Goal: Communication & Community: Answer question/provide support

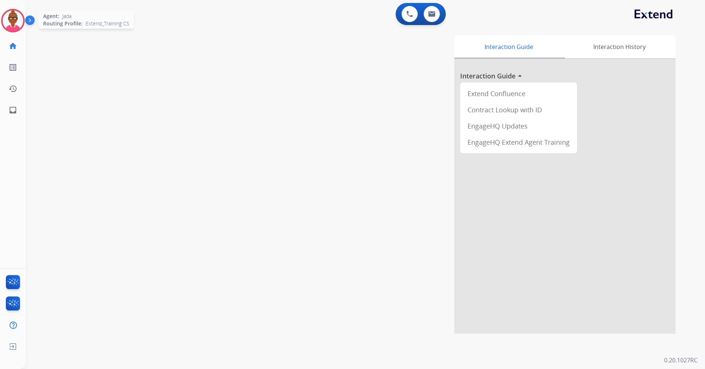
click at [20, 26] on img at bounding box center [13, 20] width 21 height 21
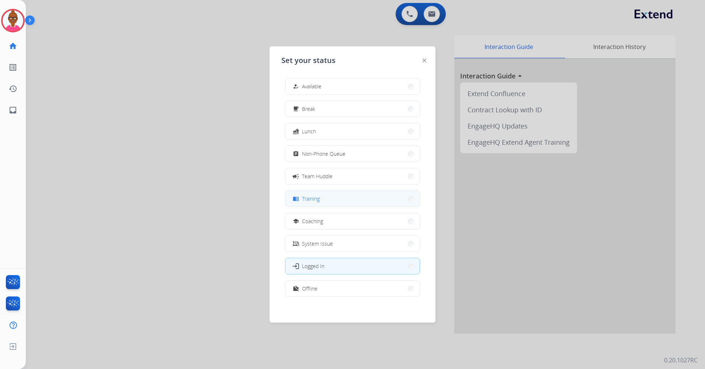
click at [341, 199] on button "menu_book Training" at bounding box center [352, 199] width 134 height 16
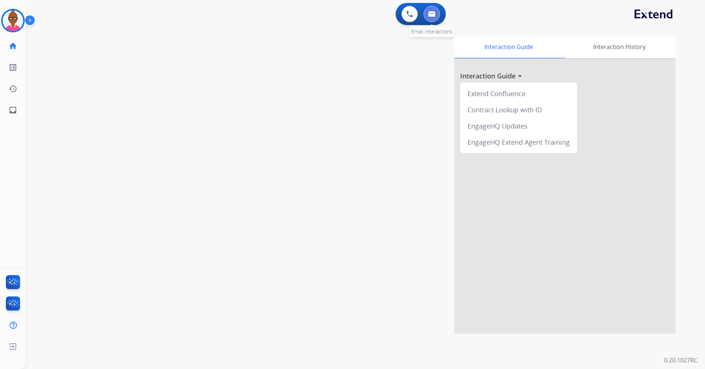
click at [438, 14] on button at bounding box center [431, 14] width 16 height 16
select select "**********"
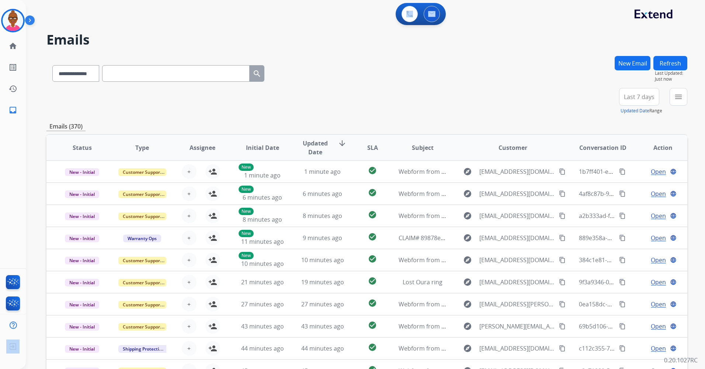
click at [636, 102] on button "Last 7 days" at bounding box center [639, 97] width 40 height 18
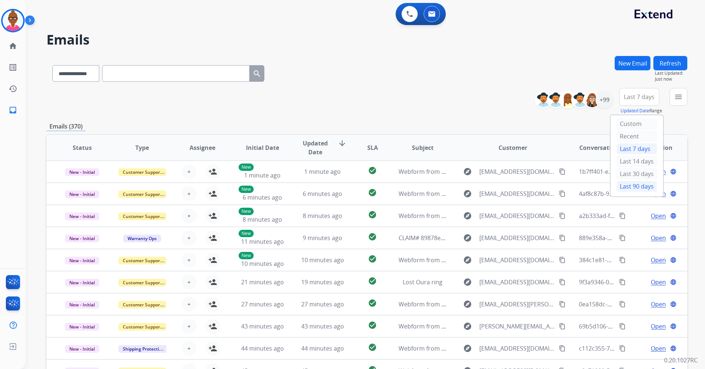
click at [632, 185] on div "Last 90 days" at bounding box center [636, 186] width 41 height 11
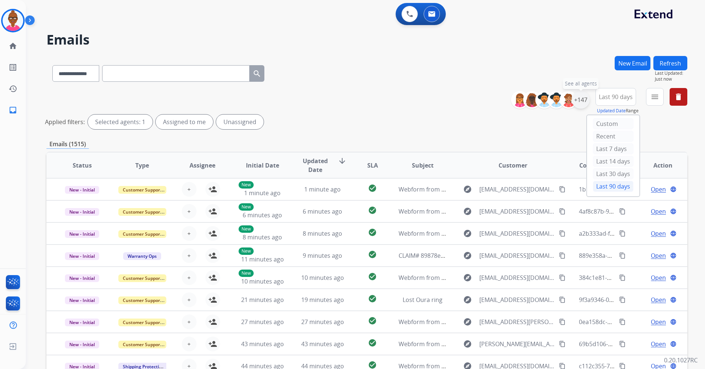
click at [580, 104] on div "+147" at bounding box center [581, 100] width 18 height 18
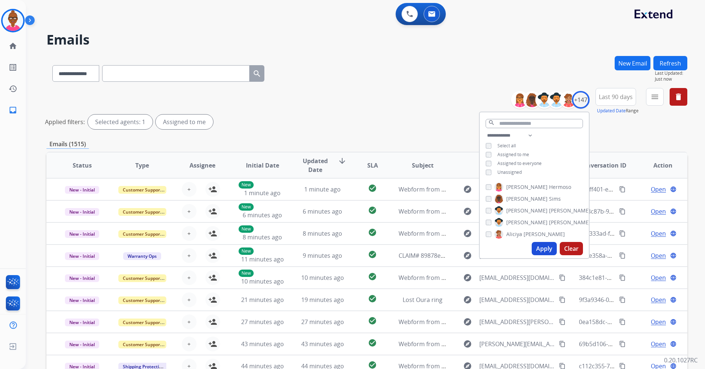
click at [548, 252] on button "Apply" at bounding box center [543, 248] width 25 height 13
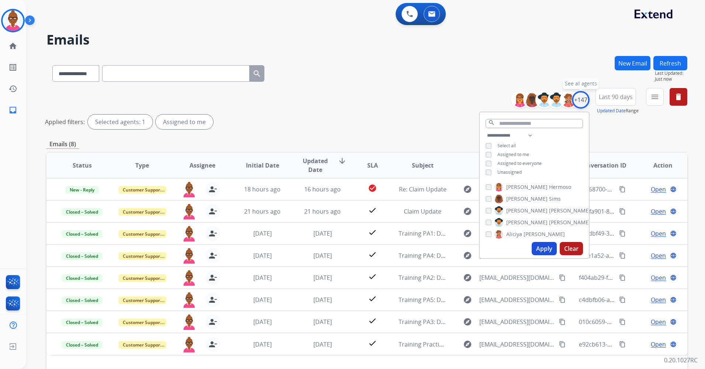
click at [582, 98] on div "+147" at bounding box center [581, 100] width 18 height 18
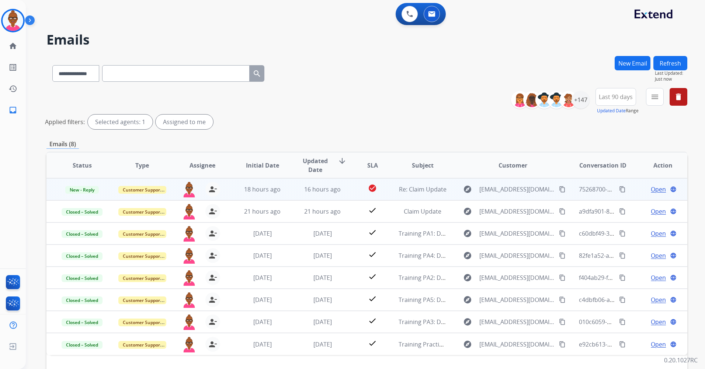
click at [653, 192] on span "Open" at bounding box center [658, 189] width 15 height 9
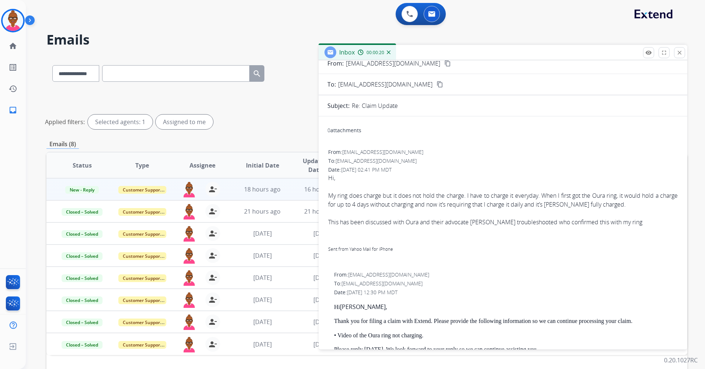
scroll to position [37, 0]
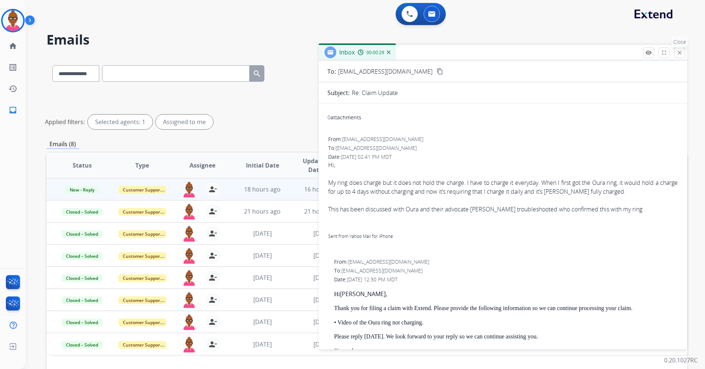
click at [677, 57] on button "close Close" at bounding box center [679, 52] width 11 height 11
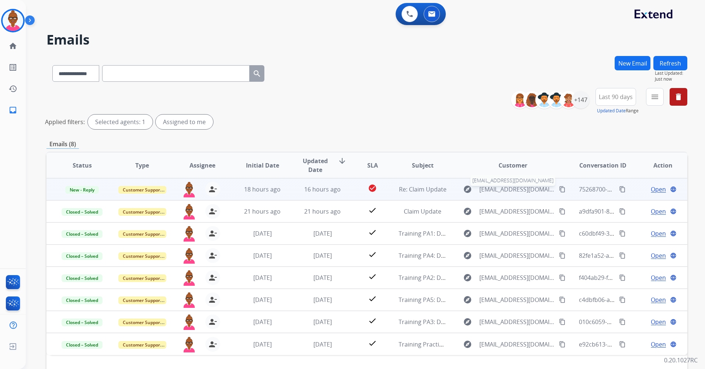
click at [525, 187] on span "[EMAIL_ADDRESS][DOMAIN_NAME]" at bounding box center [517, 189] width 76 height 9
type input "**********"
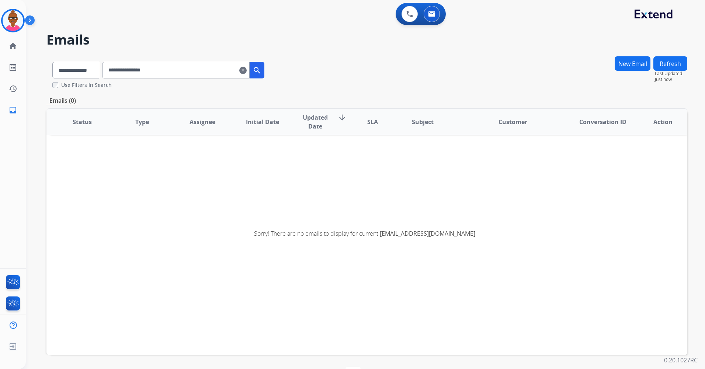
click at [247, 67] on mat-icon "clear" at bounding box center [242, 70] width 7 height 9
click at [255, 67] on div "**********" at bounding box center [356, 210] width 661 height 367
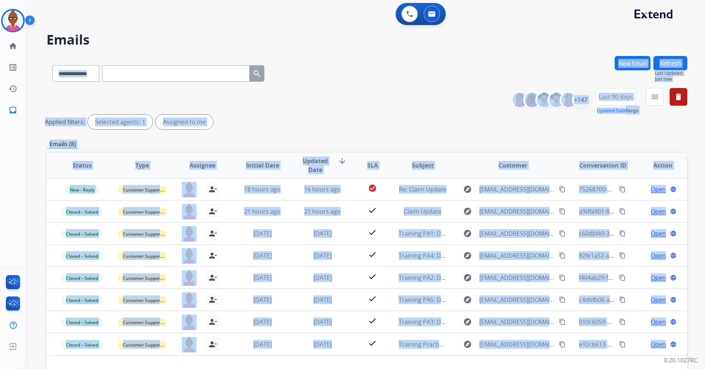
click at [324, 101] on div "**********" at bounding box center [366, 110] width 641 height 44
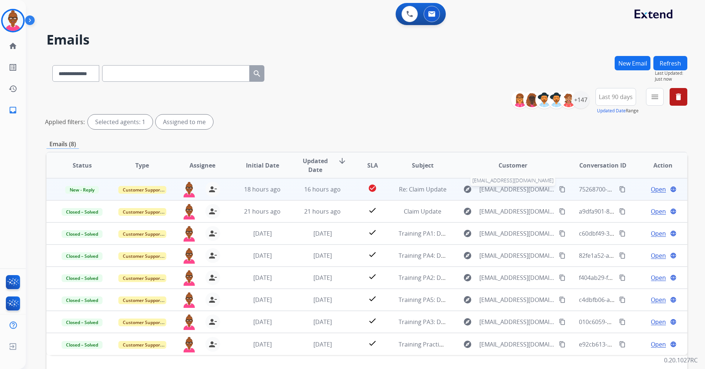
click at [515, 192] on span "[EMAIL_ADDRESS][DOMAIN_NAME]" at bounding box center [517, 189] width 76 height 9
type input "**********"
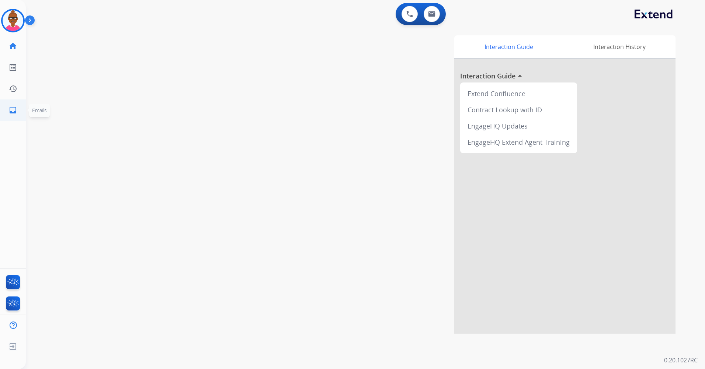
click at [17, 105] on link "inbox Emails" at bounding box center [13, 110] width 21 height 21
select select "**********"
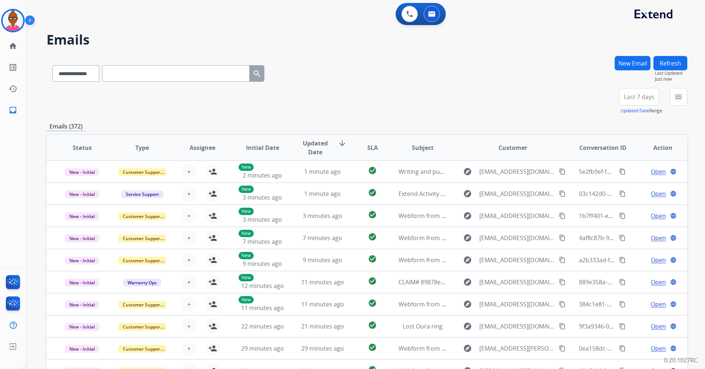
click at [640, 97] on span "Last 7 days" at bounding box center [639, 96] width 31 height 3
click at [652, 98] on span "Last 7 days" at bounding box center [639, 96] width 31 height 3
click at [640, 98] on span "Last 7 days" at bounding box center [639, 96] width 31 height 3
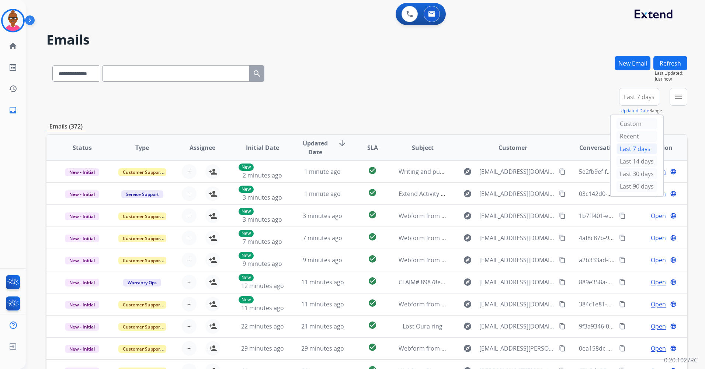
click at [640, 98] on span "Last 7 days" at bounding box center [639, 96] width 31 height 3
click at [640, 97] on span "Last 7 days" at bounding box center [639, 96] width 31 height 3
click at [611, 102] on div "+99" at bounding box center [604, 100] width 18 height 18
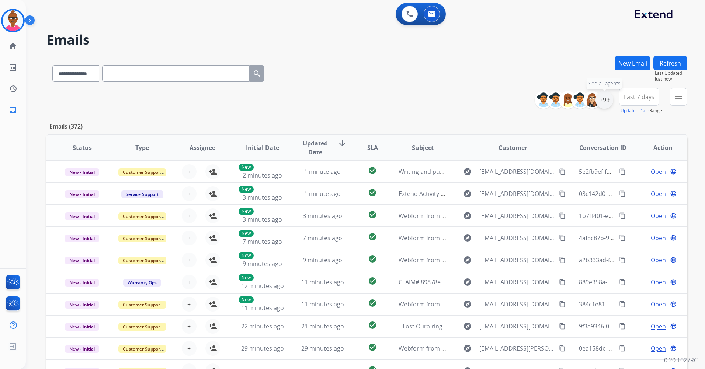
click at [606, 101] on div "+99" at bounding box center [604, 100] width 18 height 18
click at [604, 104] on div "+99" at bounding box center [604, 100] width 18 height 18
click at [529, 81] on div "**********" at bounding box center [366, 72] width 641 height 32
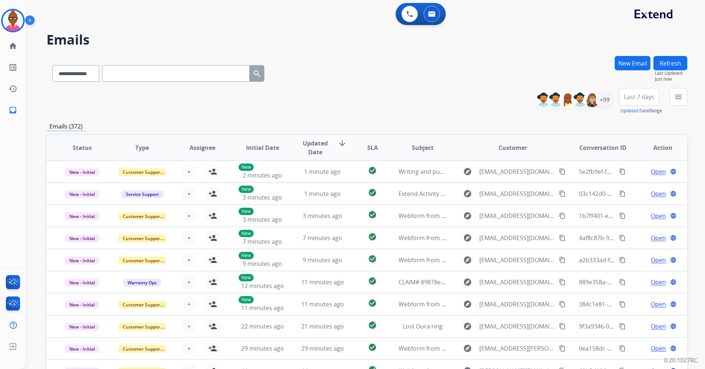
click at [529, 81] on div "**********" at bounding box center [366, 72] width 641 height 32
drag, startPoint x: 529, startPoint y: 81, endPoint x: 602, endPoint y: 101, distance: 75.8
click at [602, 101] on div "+99" at bounding box center [604, 100] width 18 height 18
click at [602, 103] on div "+99" at bounding box center [604, 100] width 18 height 18
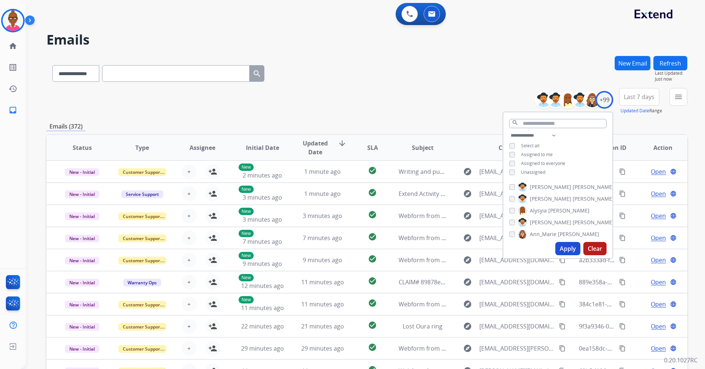
click at [516, 69] on div "**********" at bounding box center [366, 72] width 641 height 32
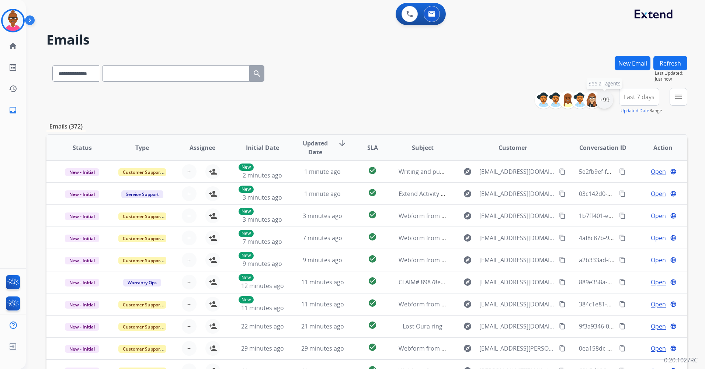
click at [599, 99] on div "+99" at bounding box center [604, 100] width 18 height 18
drag, startPoint x: 599, startPoint y: 99, endPoint x: 638, endPoint y: 101, distance: 39.5
click at [638, 101] on button "Last 7 days" at bounding box center [639, 97] width 40 height 18
click at [628, 182] on div "Last 90 days" at bounding box center [636, 186] width 41 height 11
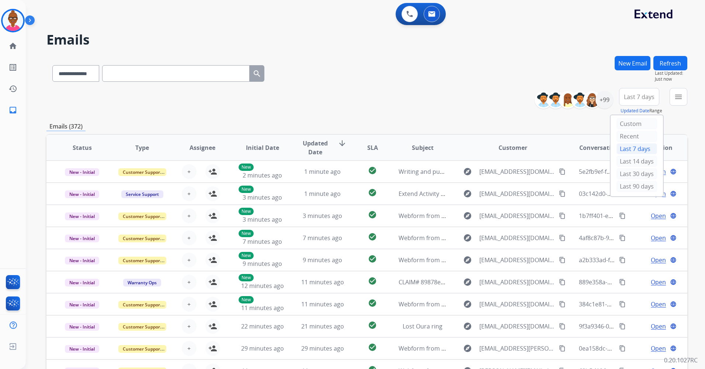
click at [628, 182] on div "**********" at bounding box center [356, 211] width 661 height 369
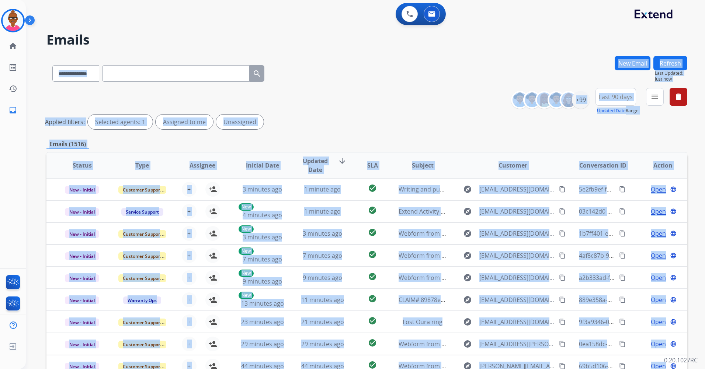
drag, startPoint x: 574, startPoint y: 128, endPoint x: 574, endPoint y: 116, distance: 12.2
click at [574, 128] on div "Applied filters: Selected agents: 1 Assigned to me Unassigned" at bounding box center [365, 122] width 641 height 15
click at [574, 115] on div "Applied filters: Selected agents: 1 Assigned to me Unassigned" at bounding box center [365, 122] width 641 height 15
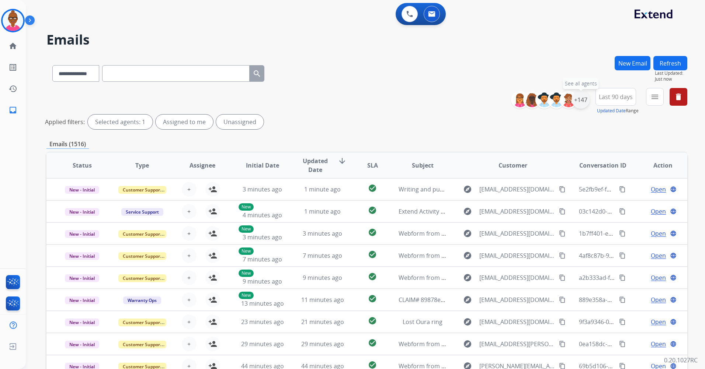
click at [581, 104] on div "+147" at bounding box center [581, 100] width 18 height 18
drag, startPoint x: 581, startPoint y: 104, endPoint x: 575, endPoint y: 105, distance: 5.3
click at [575, 105] on div "+147" at bounding box center [581, 100] width 18 height 18
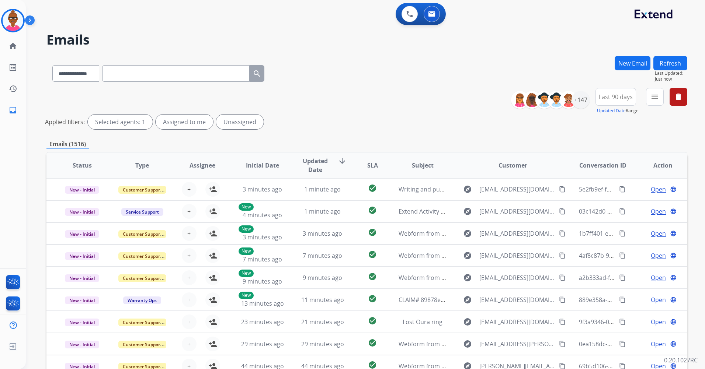
drag, startPoint x: 325, startPoint y: 95, endPoint x: 425, endPoint y: 60, distance: 105.1
click at [425, 60] on div "**********" at bounding box center [366, 72] width 641 height 32
click at [579, 100] on div "+147" at bounding box center [581, 100] width 18 height 18
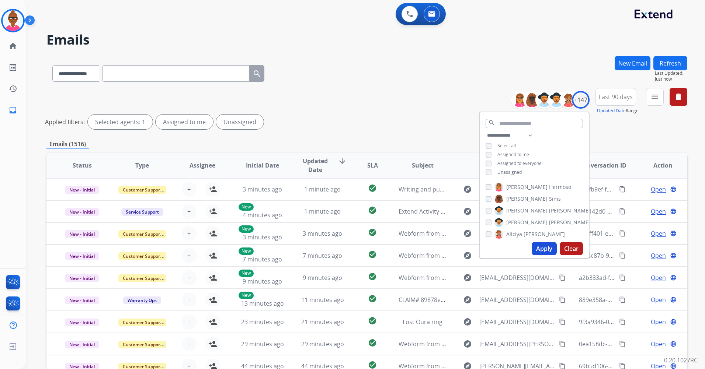
click at [488, 175] on div "**********" at bounding box center [534, 154] width 109 height 47
click at [539, 249] on button "Apply" at bounding box center [543, 248] width 25 height 13
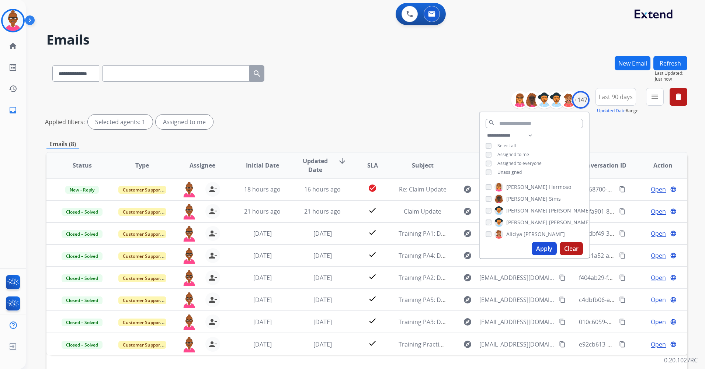
click at [411, 129] on div "Applied filters: Selected agents: 1 Assigned to me" at bounding box center [365, 122] width 641 height 15
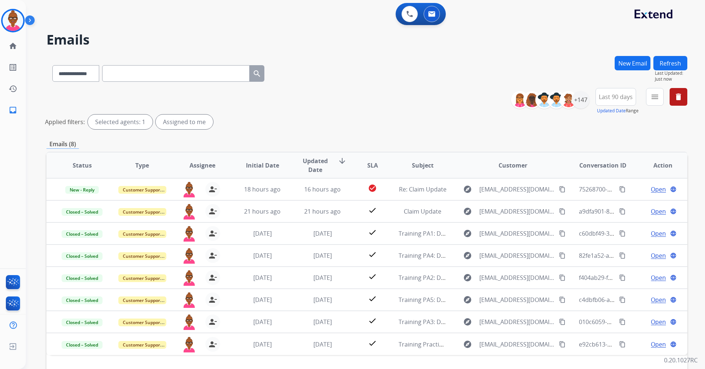
click at [411, 129] on div "Applied filters: Selected agents: 1 Assigned to me" at bounding box center [365, 122] width 641 height 15
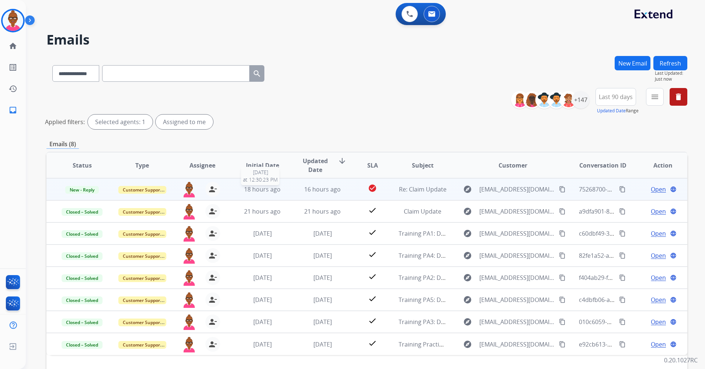
click at [279, 194] on div "18 hours ago" at bounding box center [262, 189] width 48 height 9
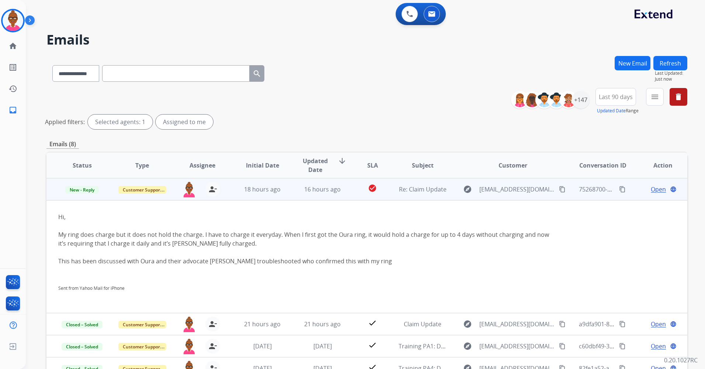
click at [649, 194] on td "Open language" at bounding box center [657, 189] width 60 height 22
click at [652, 191] on span "Open" at bounding box center [658, 189] width 15 height 9
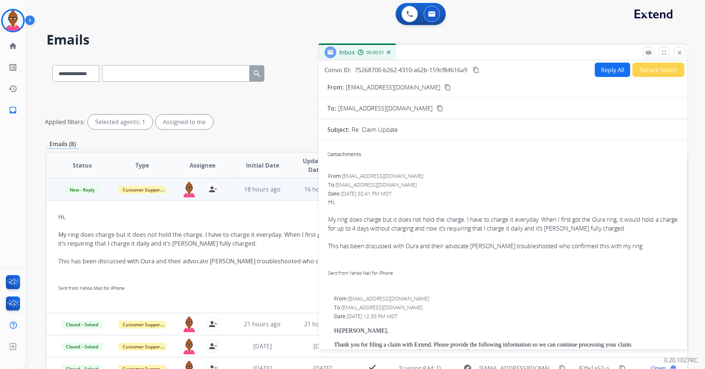
click at [444, 88] on mat-icon "content_copy" at bounding box center [447, 87] width 7 height 7
click at [606, 66] on button "Reply All" at bounding box center [612, 70] width 35 height 14
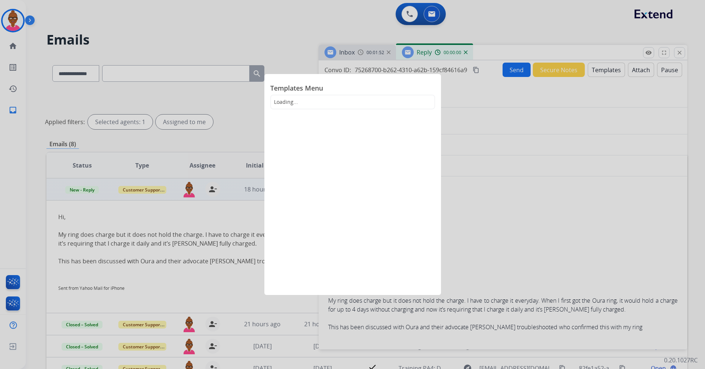
select select "**********"
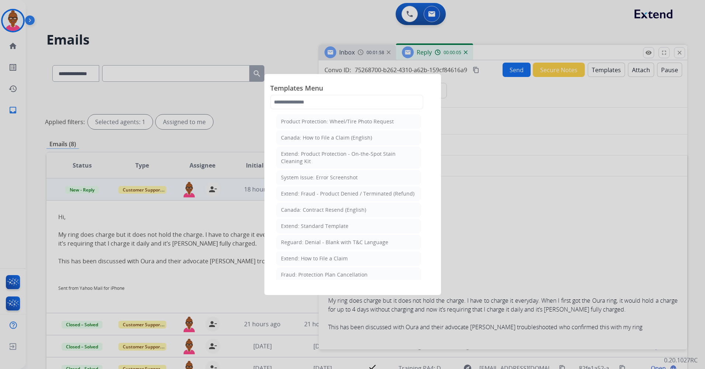
click at [496, 121] on div at bounding box center [352, 184] width 705 height 369
click at [496, 121] on input "**********" at bounding box center [508, 121] width 340 height 15
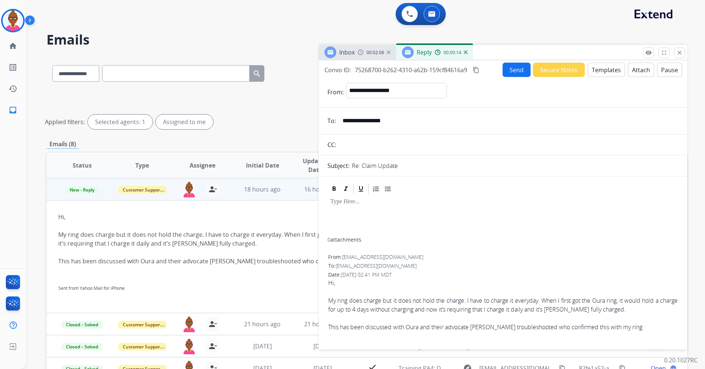
click at [596, 74] on button "Templates" at bounding box center [606, 70] width 37 height 14
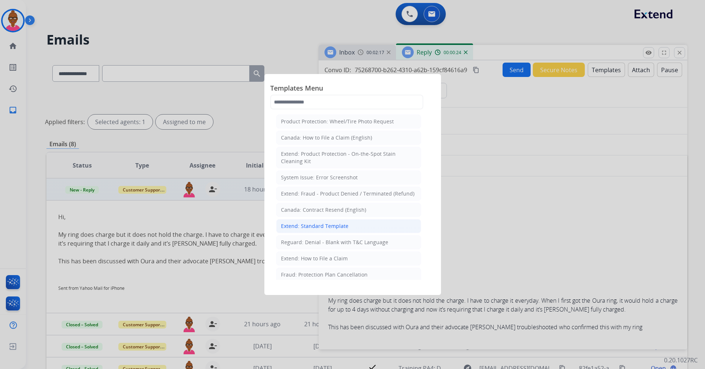
click at [366, 224] on li "Extend: Standard Template" at bounding box center [348, 226] width 145 height 14
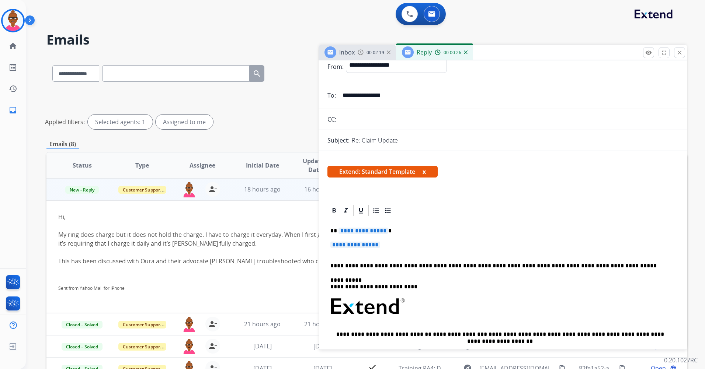
scroll to position [37, 0]
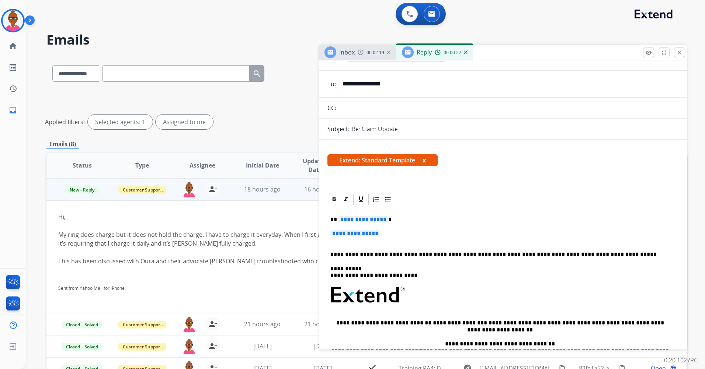
click at [372, 219] on span "**********" at bounding box center [363, 219] width 50 height 6
click at [372, 233] on span "**********" at bounding box center [355, 233] width 50 height 6
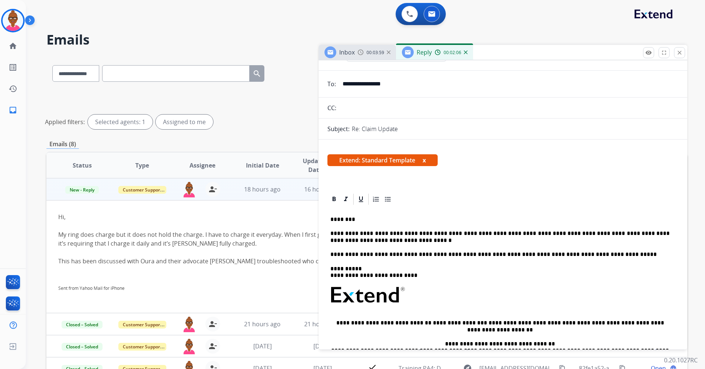
click at [425, 161] on button "x" at bounding box center [423, 160] width 3 height 9
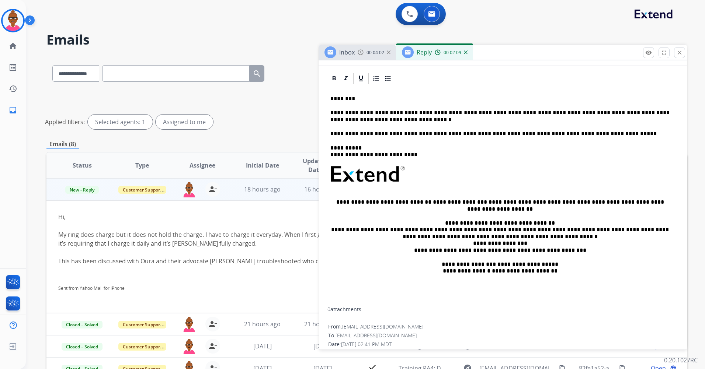
scroll to position [74, 0]
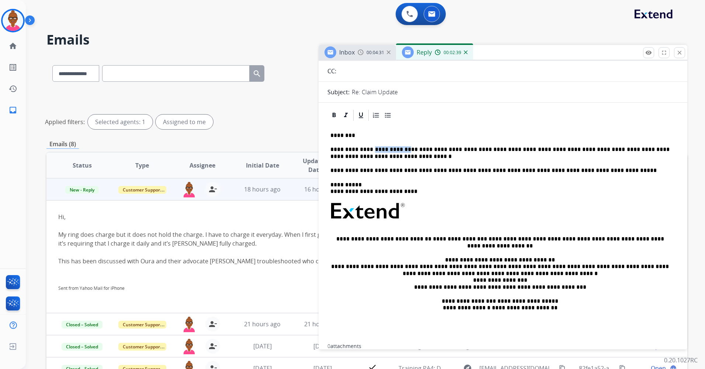
drag, startPoint x: 399, startPoint y: 151, endPoint x: 369, endPoint y: 151, distance: 29.5
click at [369, 151] on p "**********" at bounding box center [499, 153] width 339 height 14
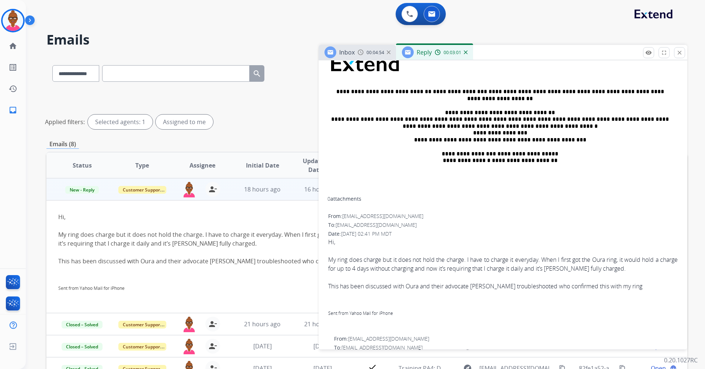
scroll to position [0, 0]
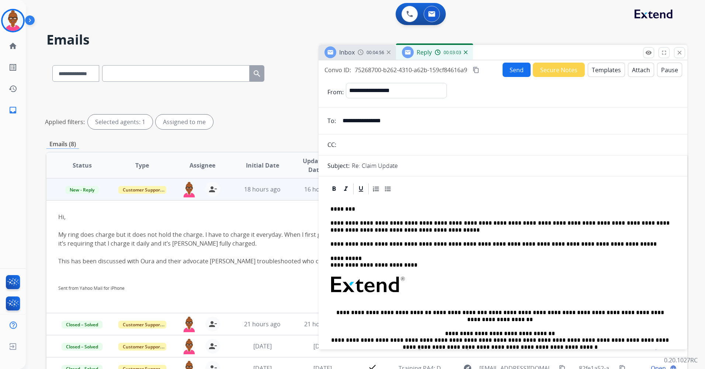
click at [503, 70] on button "Send" at bounding box center [516, 70] width 28 height 14
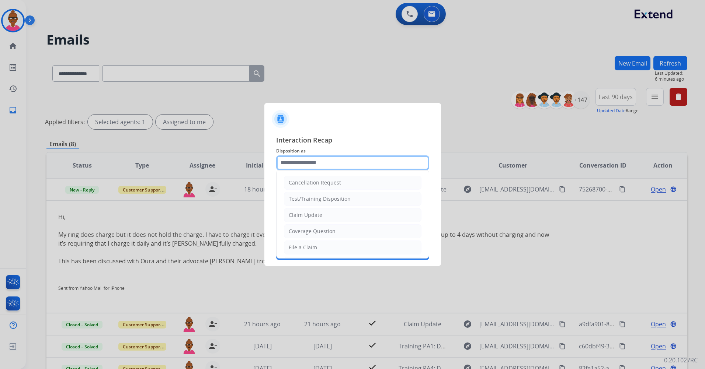
click at [363, 170] on input "text" at bounding box center [352, 163] width 153 height 15
type input "**********"
type input "***"
type input "**********"
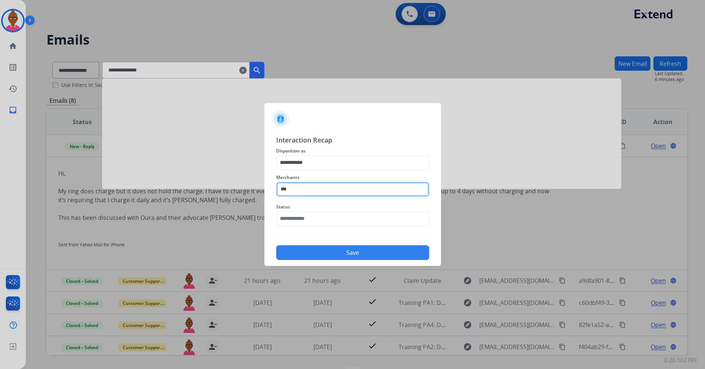
click at [339, 189] on input "***" at bounding box center [352, 189] width 153 height 15
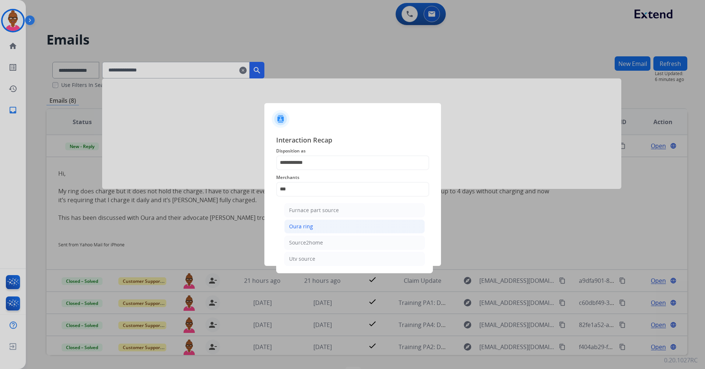
click at [336, 230] on li "Oura ring" at bounding box center [354, 227] width 140 height 14
type input "*********"
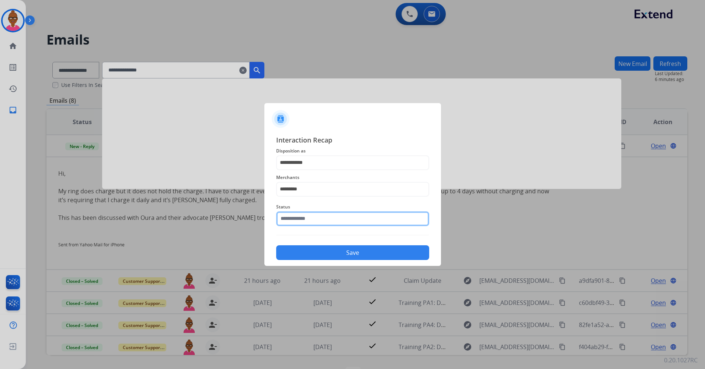
click at [341, 219] on input "text" at bounding box center [352, 219] width 153 height 15
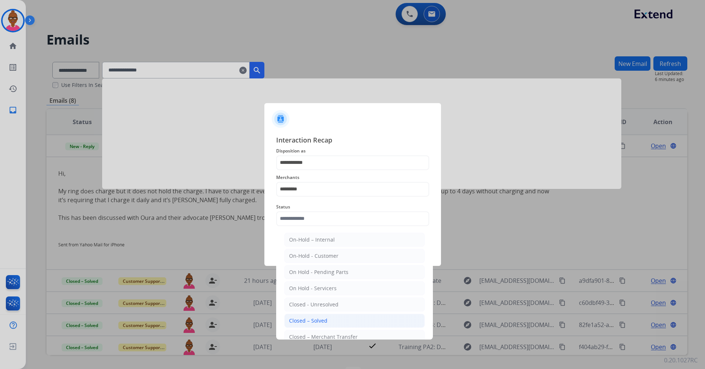
click at [332, 324] on li "Closed – Solved" at bounding box center [354, 321] width 140 height 14
type input "**********"
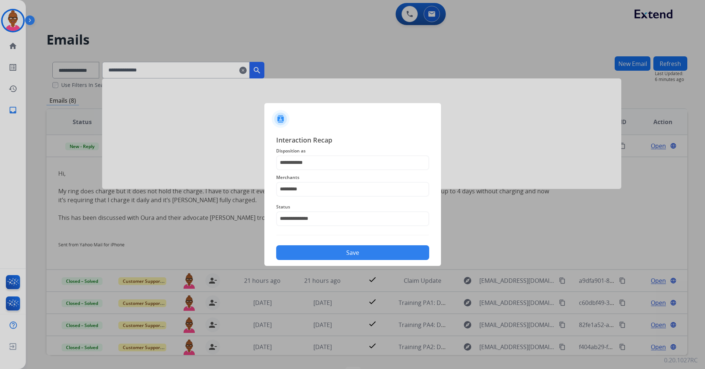
click at [348, 253] on button "Save" at bounding box center [352, 252] width 153 height 15
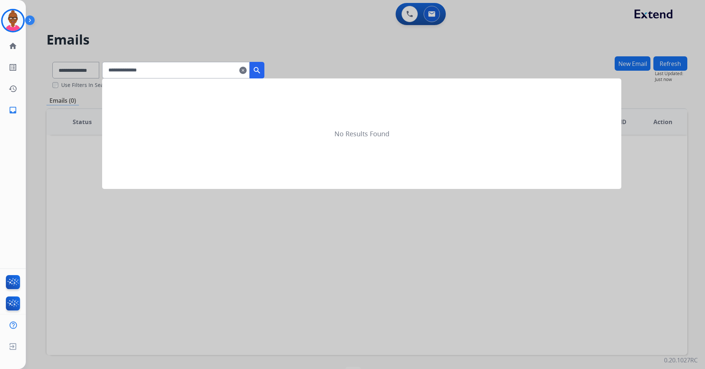
click at [298, 28] on div at bounding box center [352, 184] width 705 height 369
click at [298, 28] on div "**********" at bounding box center [356, 210] width 661 height 367
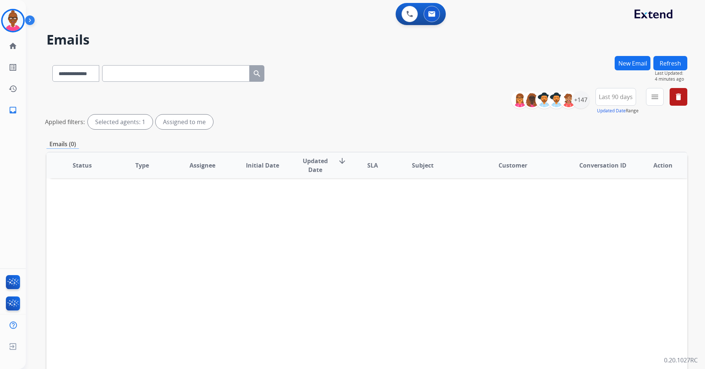
click at [620, 98] on span "Last 90 days" at bounding box center [616, 96] width 34 height 3
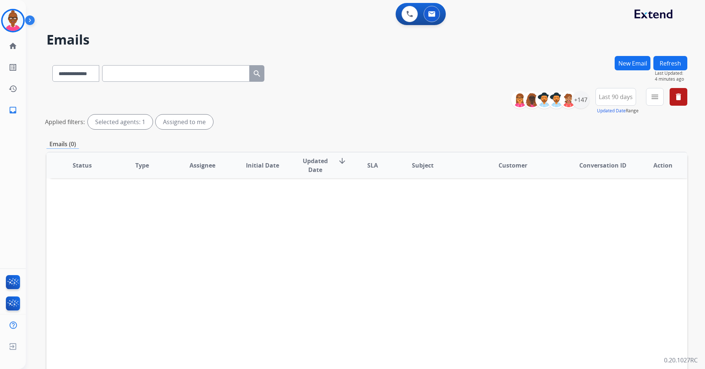
click at [620, 98] on span "Last 90 days" at bounding box center [616, 96] width 34 height 3
click at [617, 98] on span "Last 90 days" at bounding box center [616, 96] width 34 height 3
click at [586, 100] on div "+147" at bounding box center [581, 100] width 18 height 18
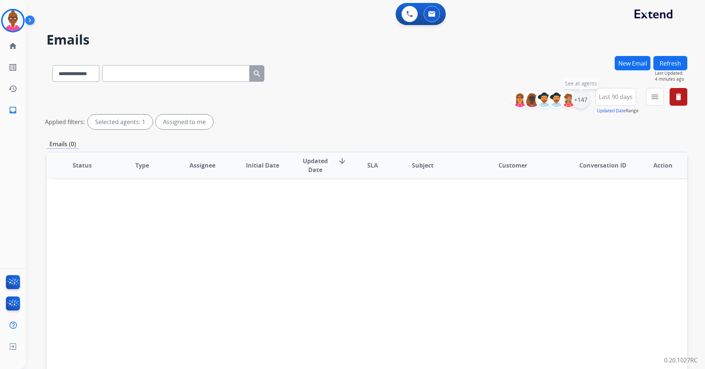
click at [586, 100] on div "+147" at bounding box center [581, 100] width 18 height 18
click at [572, 100] on div "+147" at bounding box center [581, 100] width 18 height 18
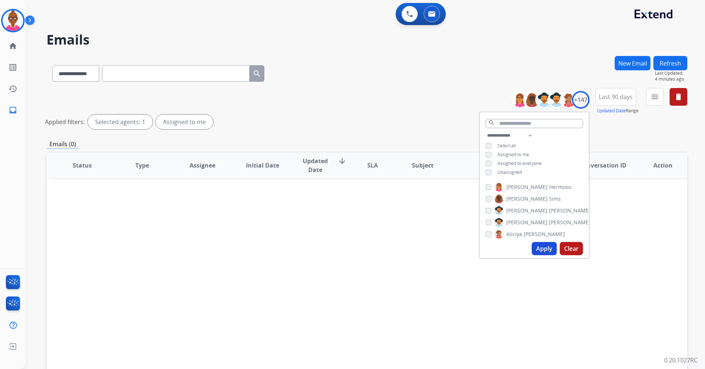
click at [543, 250] on button "Apply" at bounding box center [543, 248] width 25 height 13
click at [543, 250] on div "**********" at bounding box center [356, 211] width 661 height 369
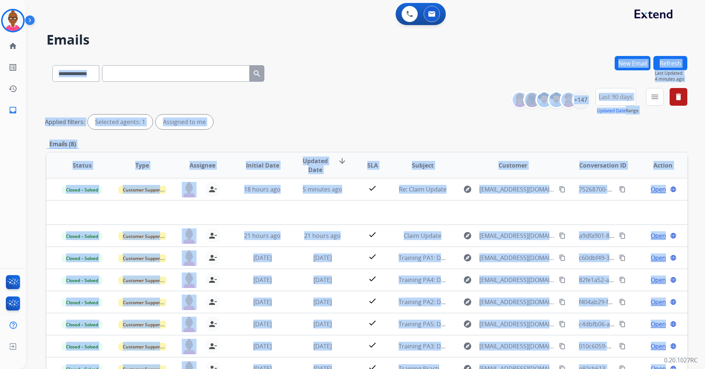
click at [335, 111] on div "**********" at bounding box center [366, 110] width 641 height 44
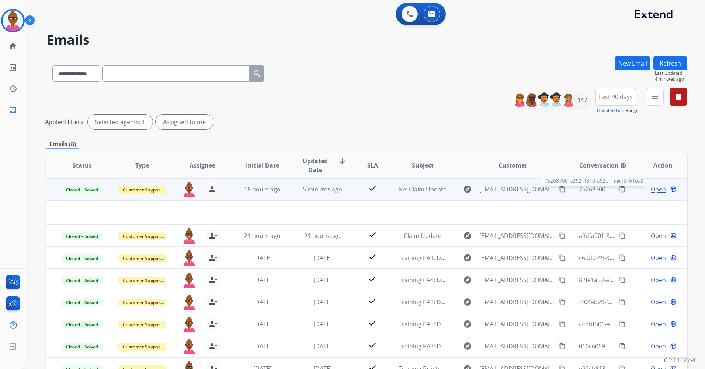
click at [592, 192] on span "75268700-b262-4310-a62b-159cf84616a9" at bounding box center [635, 189] width 112 height 8
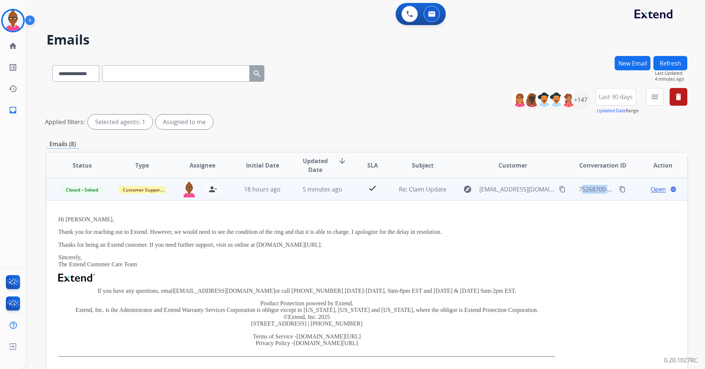
click at [619, 190] on mat-icon "content_copy" at bounding box center [622, 189] width 7 height 7
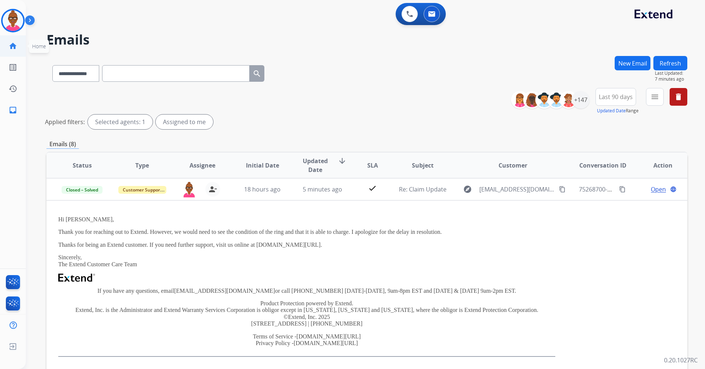
click at [21, 53] on link "home Home" at bounding box center [13, 46] width 21 height 21
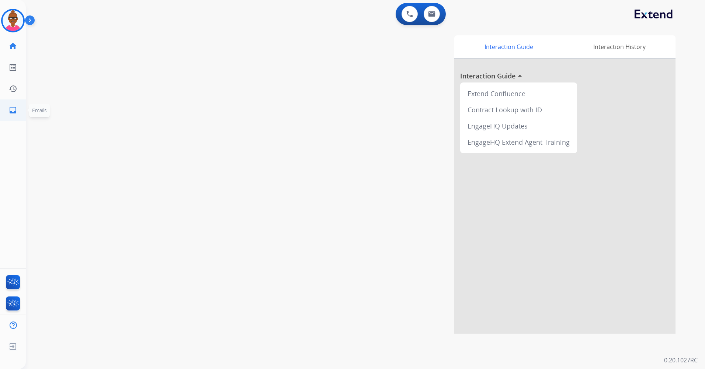
click at [13, 107] on mat-icon "inbox" at bounding box center [12, 110] width 9 height 9
select select "**********"
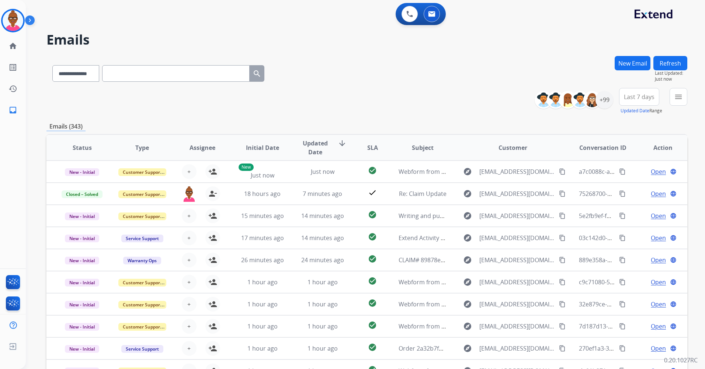
click at [628, 98] on span "Last 7 days" at bounding box center [639, 96] width 31 height 3
click at [641, 97] on span "Last 7 days" at bounding box center [639, 96] width 31 height 3
click at [630, 184] on div "Last 90 days" at bounding box center [636, 186] width 41 height 11
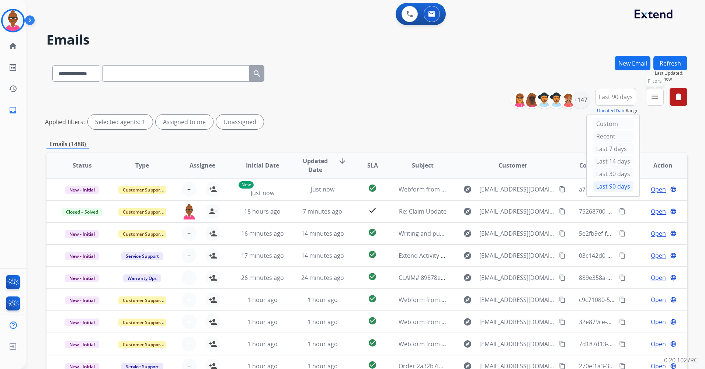
click at [660, 100] on button "menu Filters" at bounding box center [655, 97] width 18 height 18
click at [658, 102] on button "menu Filters" at bounding box center [655, 97] width 18 height 18
click at [658, 101] on button "menu Filters" at bounding box center [655, 97] width 18 height 18
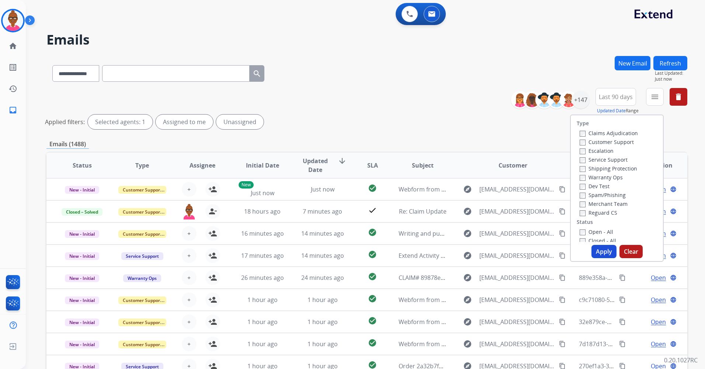
click at [581, 144] on label "Customer Support" at bounding box center [606, 142] width 54 height 7
click at [607, 254] on button "Apply" at bounding box center [603, 251] width 25 height 13
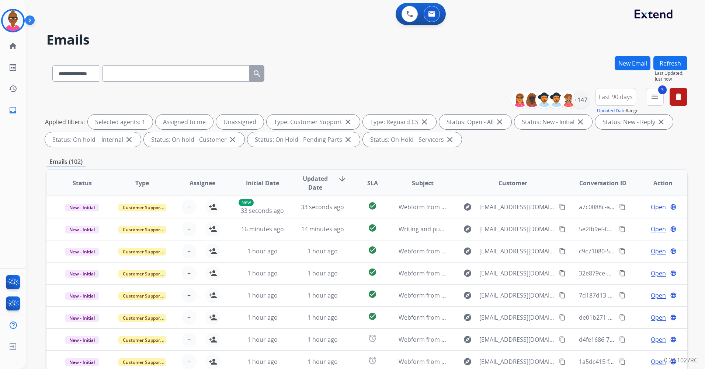
click at [302, 185] on span "Updated Date" at bounding box center [315, 183] width 33 height 18
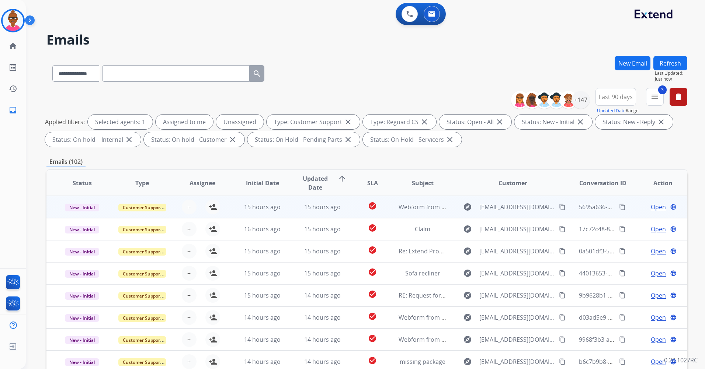
click at [320, 212] on td "15 hours ago" at bounding box center [317, 207] width 60 height 22
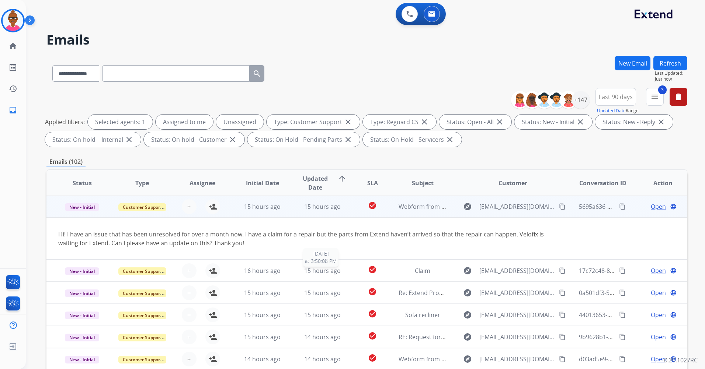
scroll to position [0, 0]
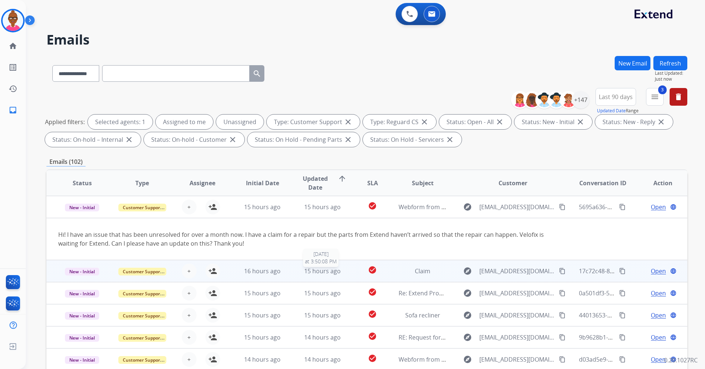
click at [299, 272] on div "15 hours ago" at bounding box center [323, 271] width 48 height 9
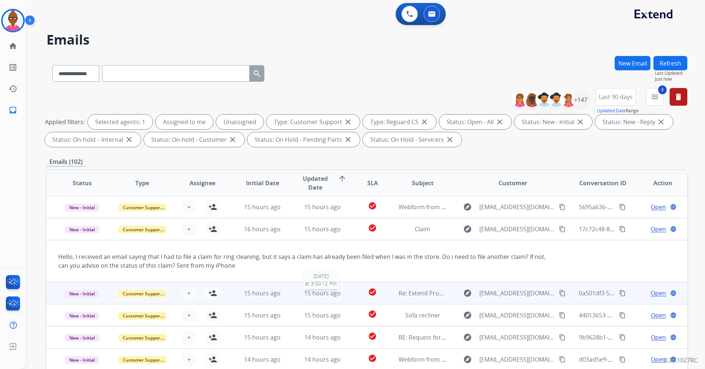
click at [301, 296] on div "15 hours ago" at bounding box center [323, 293] width 48 height 9
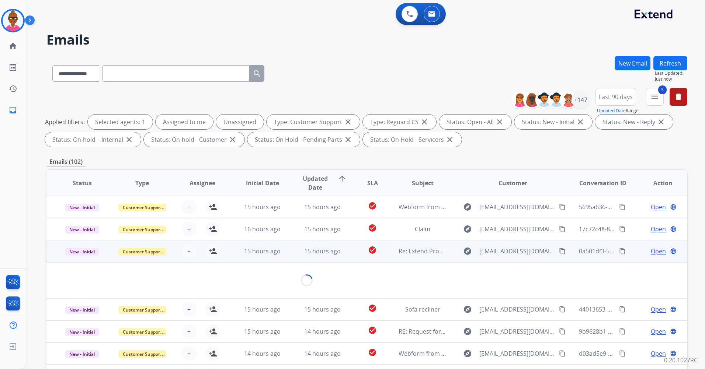
click at [301, 296] on td "Loading..." at bounding box center [306, 280] width 520 height 36
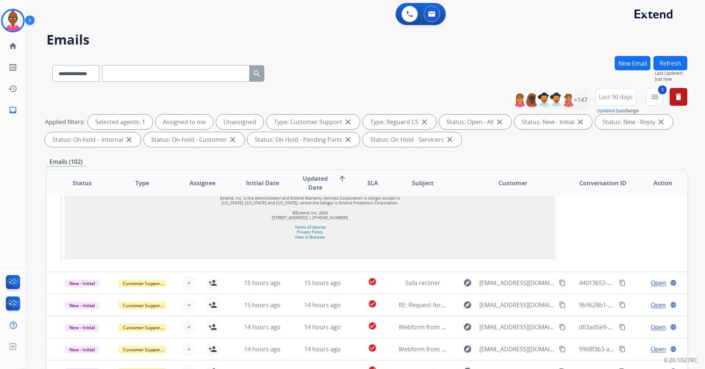
scroll to position [1248, 0]
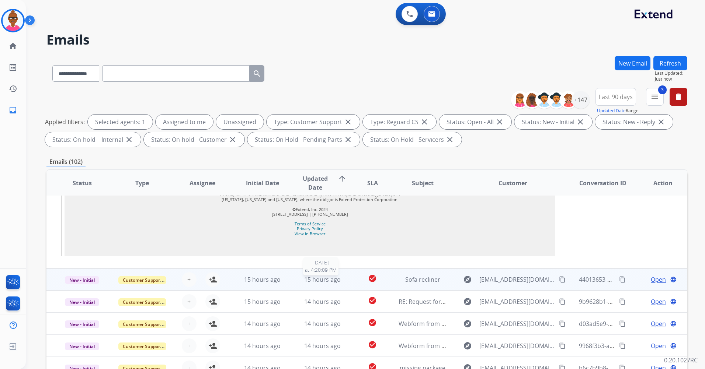
click at [308, 276] on span "15 hours ago" at bounding box center [322, 280] width 36 height 8
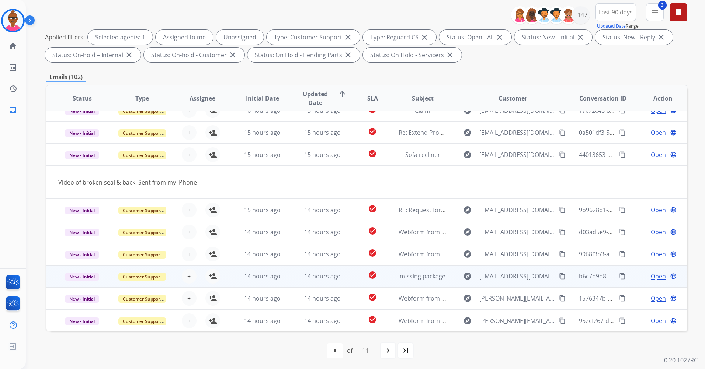
scroll to position [86, 0]
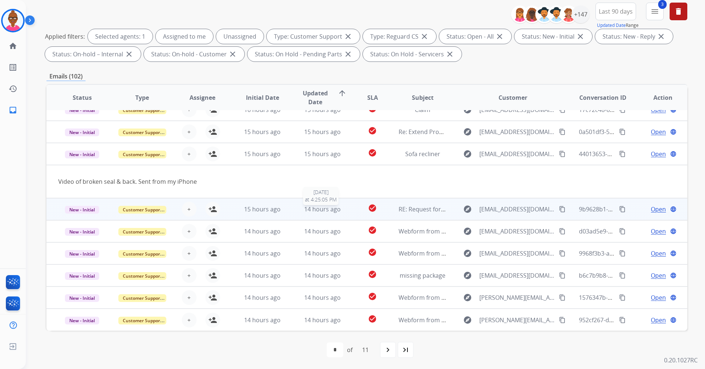
click at [303, 208] on div "14 hours ago" at bounding box center [323, 209] width 48 height 9
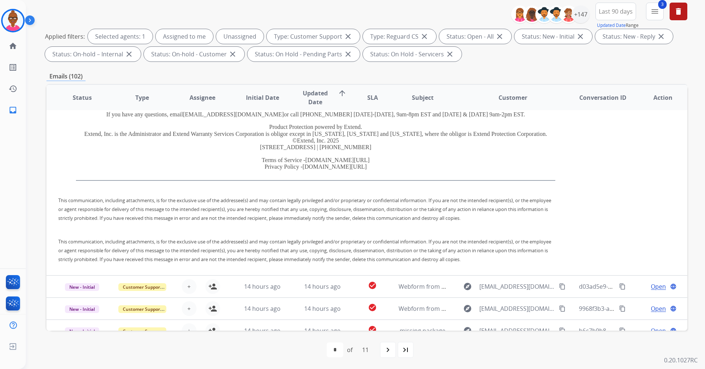
scroll to position [2263, 0]
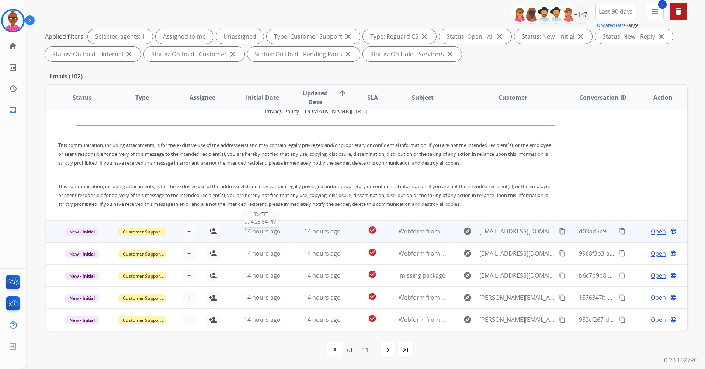
click at [264, 234] on span "14 hours ago" at bounding box center [262, 231] width 36 height 8
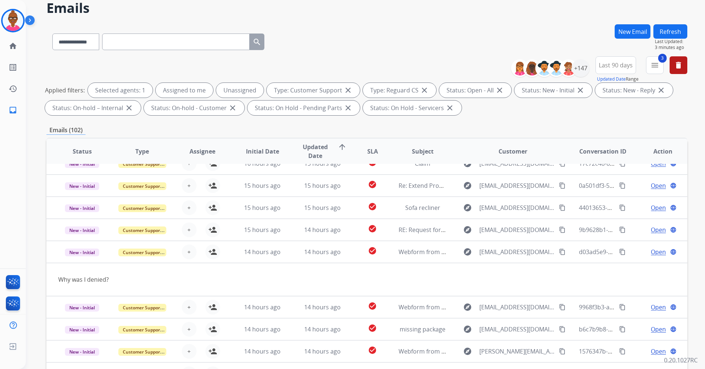
scroll to position [0, 0]
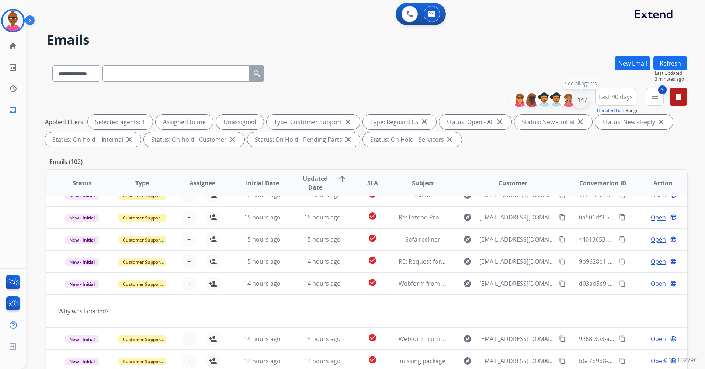
click at [583, 103] on div "+147" at bounding box center [581, 100] width 18 height 18
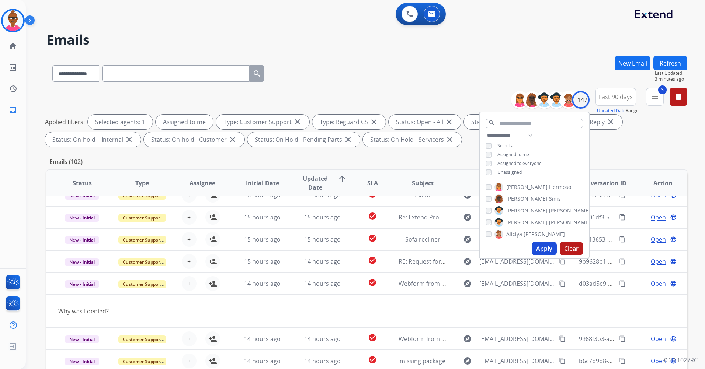
click at [536, 248] on button "Apply" at bounding box center [543, 248] width 25 height 13
click at [536, 248] on div "**********" at bounding box center [356, 211] width 661 height 369
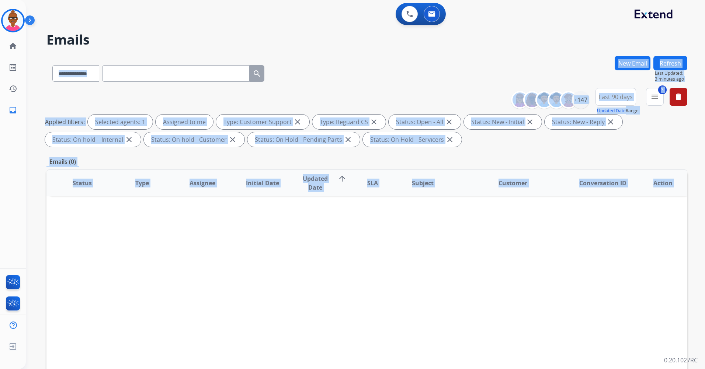
click at [441, 100] on div "**********" at bounding box center [366, 119] width 641 height 62
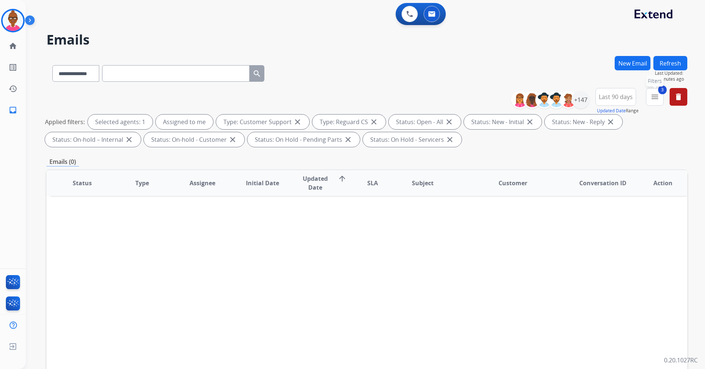
click at [653, 98] on mat-icon "menu" at bounding box center [654, 97] width 9 height 9
click at [653, 102] on button "3 menu Filters" at bounding box center [655, 97] width 18 height 18
click at [680, 93] on mat-icon "delete" at bounding box center [678, 97] width 9 height 9
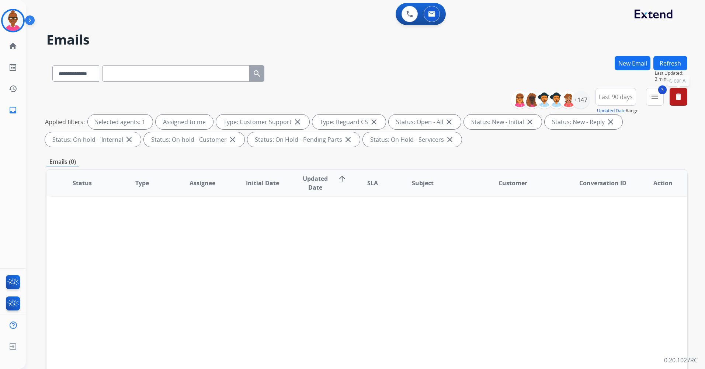
click at [680, 93] on div "**********" at bounding box center [356, 211] width 661 height 369
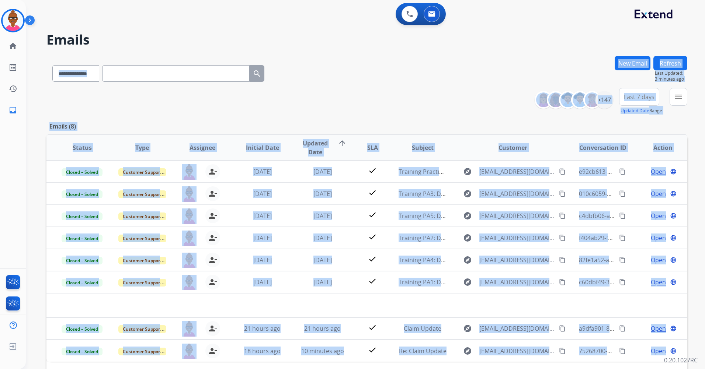
click at [575, 137] on th "Conversation ID" at bounding box center [597, 148] width 60 height 26
click at [536, 101] on img at bounding box center [543, 100] width 15 height 15
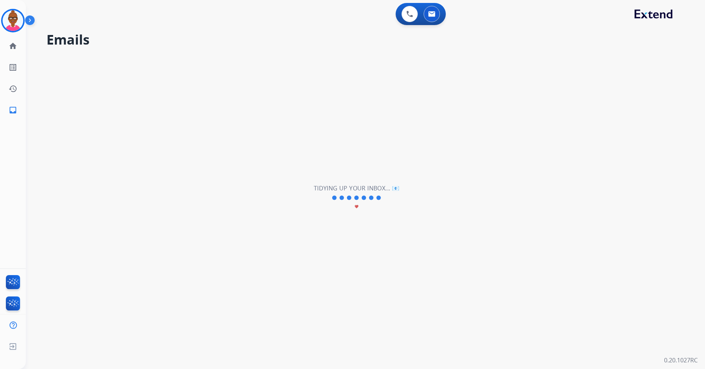
click at [481, 84] on div "**********" at bounding box center [356, 198] width 661 height 343
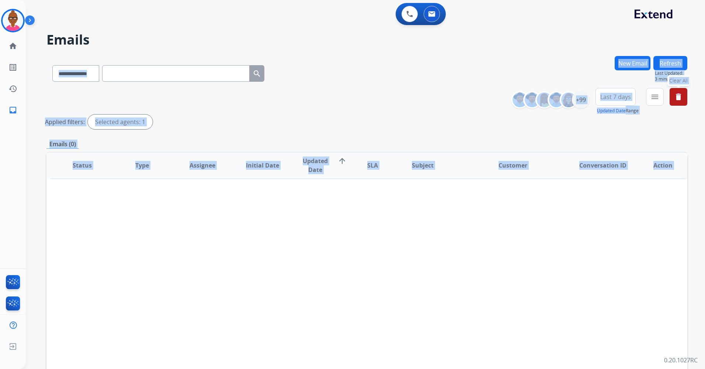
click at [523, 69] on div "**********" at bounding box center [366, 72] width 641 height 32
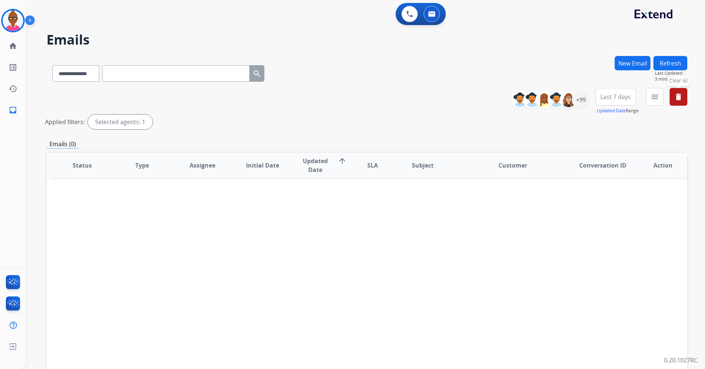
click at [610, 95] on span "Last 7 days" at bounding box center [615, 96] width 31 height 3
click at [606, 184] on div "Last 90 days" at bounding box center [613, 186] width 41 height 11
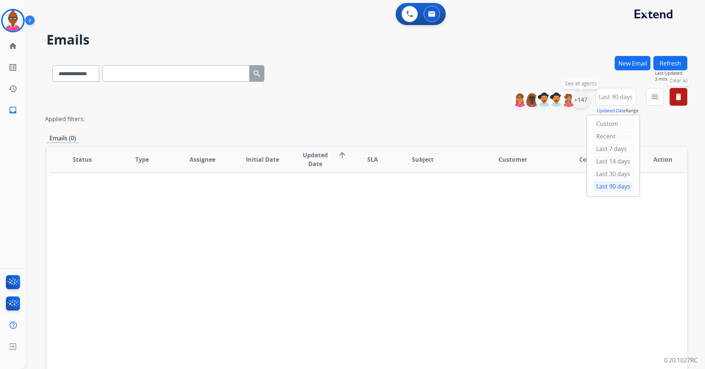
click at [579, 96] on div "+147" at bounding box center [581, 100] width 18 height 18
drag, startPoint x: 579, startPoint y: 96, endPoint x: 582, endPoint y: 105, distance: 9.4
click at [582, 105] on div "+147" at bounding box center [581, 100] width 18 height 18
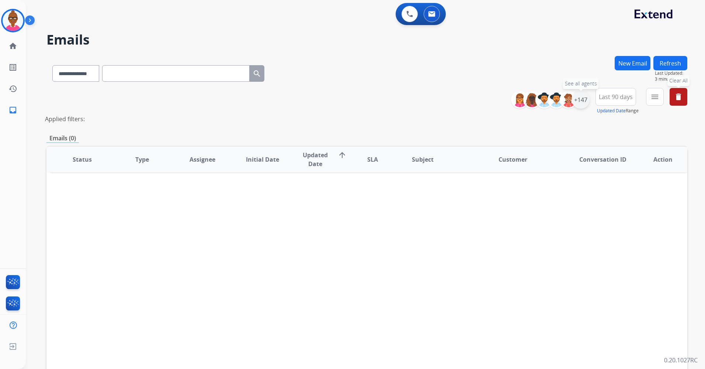
click at [582, 105] on div "+147" at bounding box center [581, 100] width 18 height 18
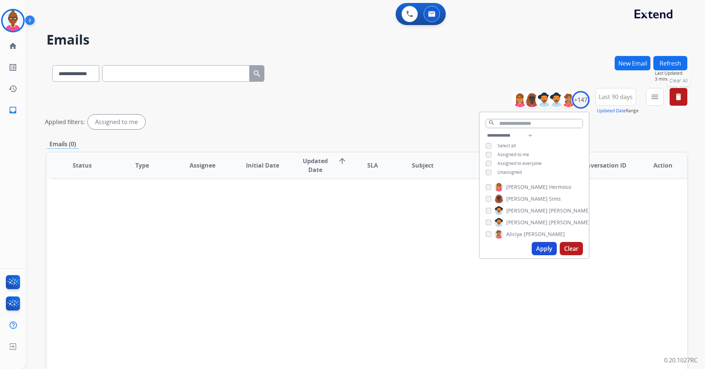
click at [541, 246] on button "Apply" at bounding box center [543, 248] width 25 height 13
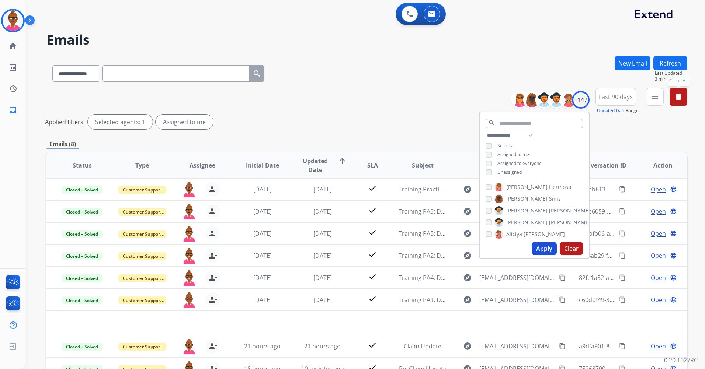
click at [382, 129] on div "Applied filters: Selected agents: 1 Assigned to me" at bounding box center [365, 122] width 641 height 15
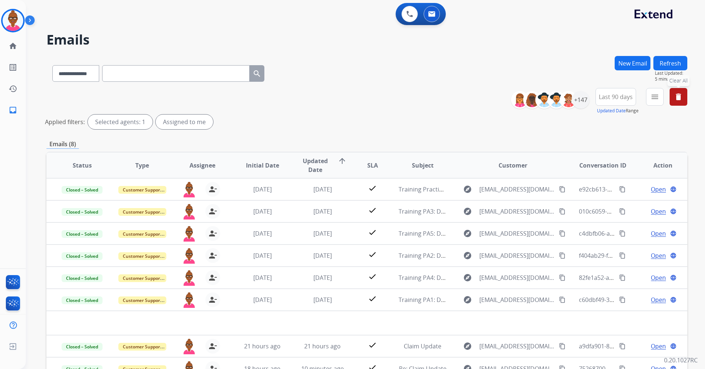
click at [605, 97] on span "Last 90 days" at bounding box center [616, 96] width 34 height 3
click at [584, 103] on div "+147" at bounding box center [581, 100] width 18 height 18
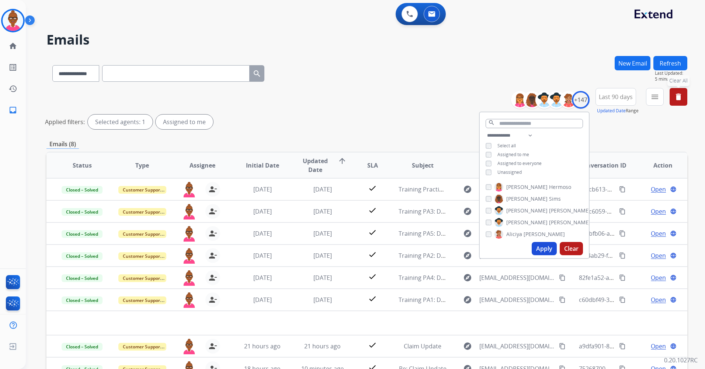
click at [492, 172] on div "Unassigned" at bounding box center [503, 173] width 36 height 6
drag, startPoint x: 354, startPoint y: 131, endPoint x: 340, endPoint y: 64, distance: 68.2
click at [354, 130] on div "**********" at bounding box center [366, 110] width 641 height 44
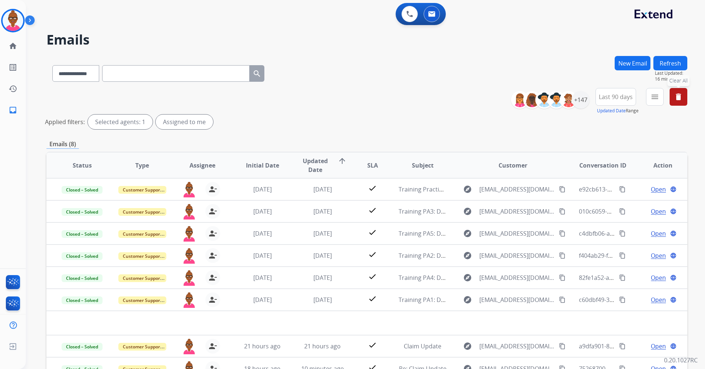
click at [662, 61] on button "Refresh" at bounding box center [670, 63] width 34 height 14
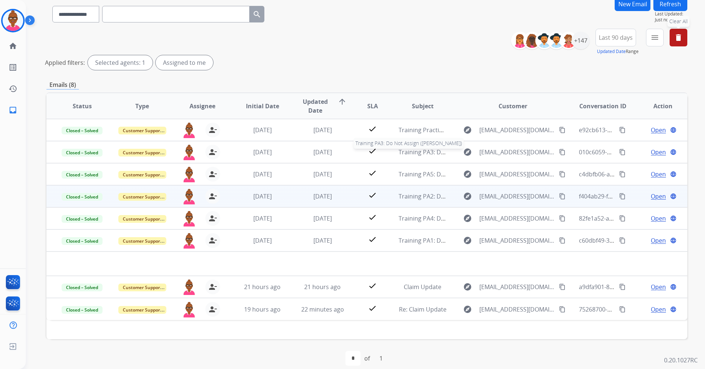
scroll to position [68, 0]
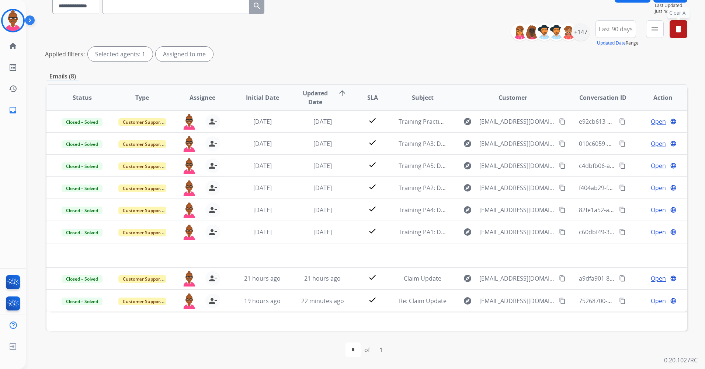
click at [326, 101] on span "Updated Date" at bounding box center [315, 98] width 33 height 18
click at [23, 24] on div at bounding box center [13, 21] width 24 height 24
click at [257, 42] on div "**********" at bounding box center [366, 42] width 641 height 44
click at [580, 33] on div "+147" at bounding box center [581, 32] width 18 height 18
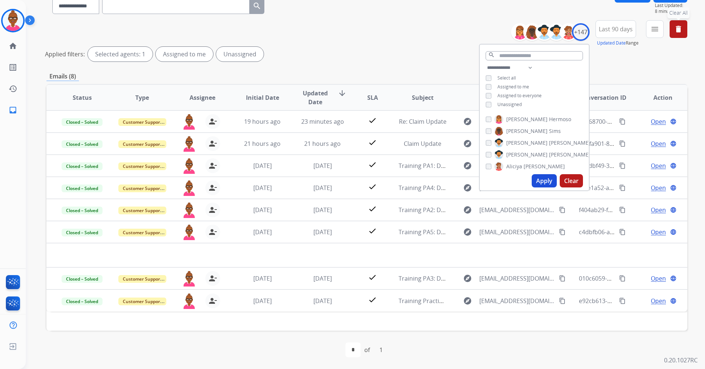
click at [551, 182] on button "Apply" at bounding box center [543, 180] width 25 height 13
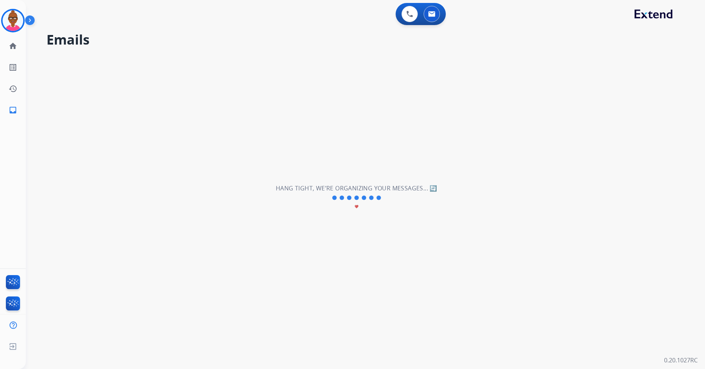
scroll to position [0, 0]
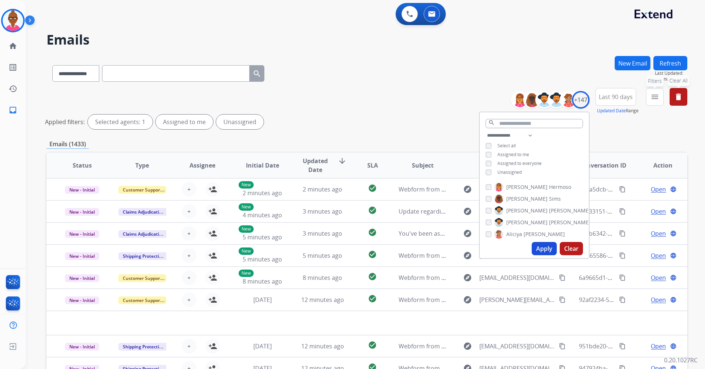
click at [651, 97] on mat-icon "menu" at bounding box center [654, 97] width 9 height 9
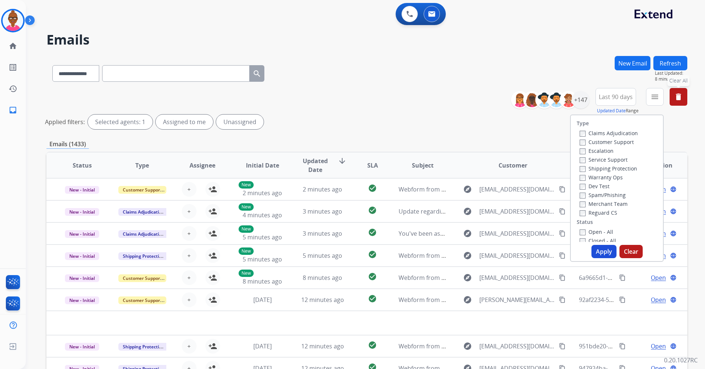
click at [581, 143] on label "Customer Support" at bounding box center [606, 142] width 54 height 7
click at [602, 251] on button "Apply" at bounding box center [603, 251] width 25 height 13
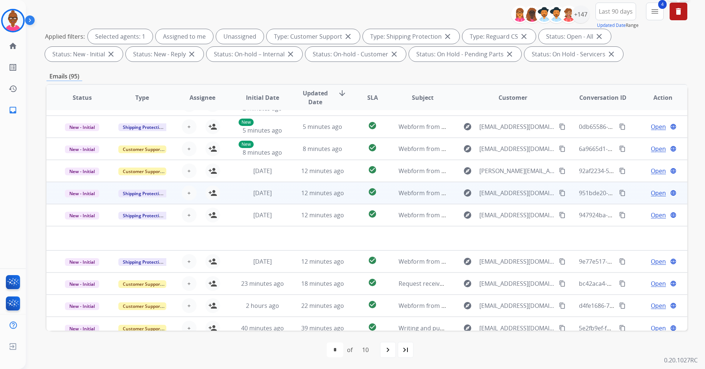
scroll to position [25, 0]
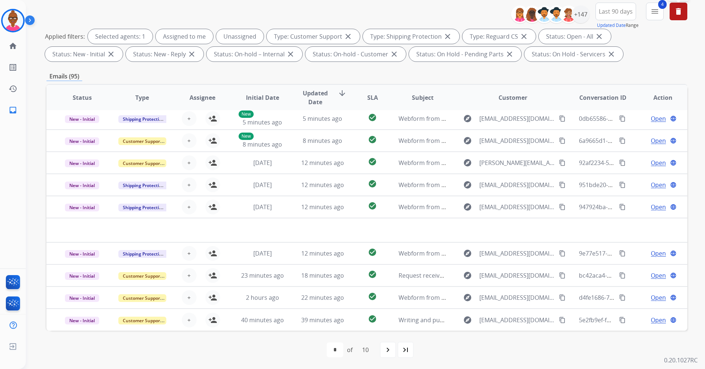
click at [392, 353] on mat-icon "navigate_next" at bounding box center [387, 350] width 9 height 9
select select "*"
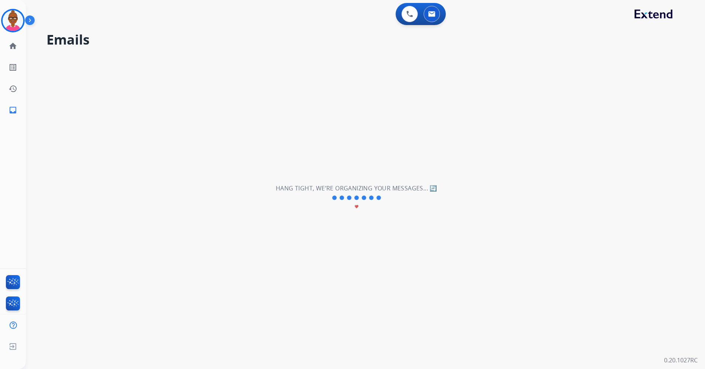
scroll to position [0, 0]
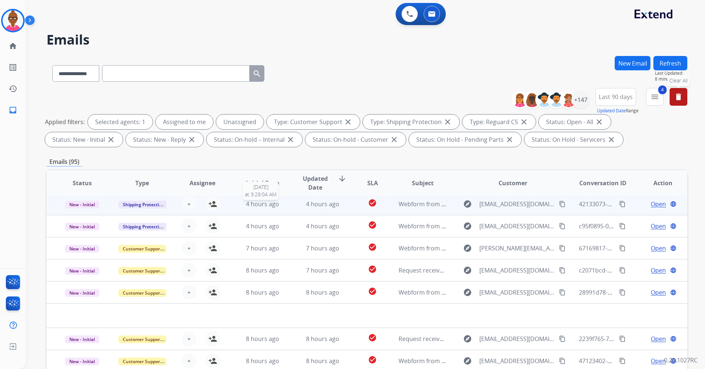
click at [256, 207] on span "4 hours ago" at bounding box center [262, 204] width 33 height 8
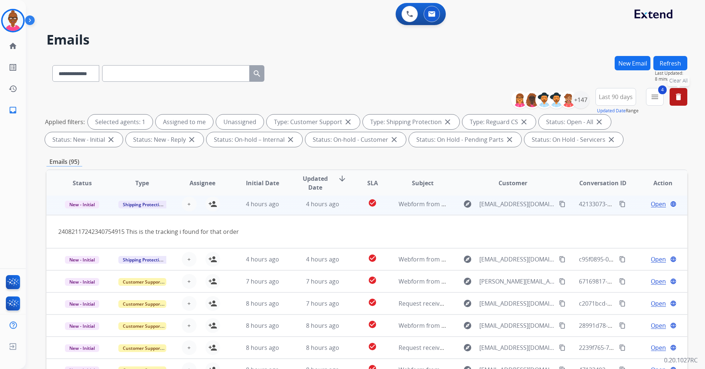
scroll to position [22, 0]
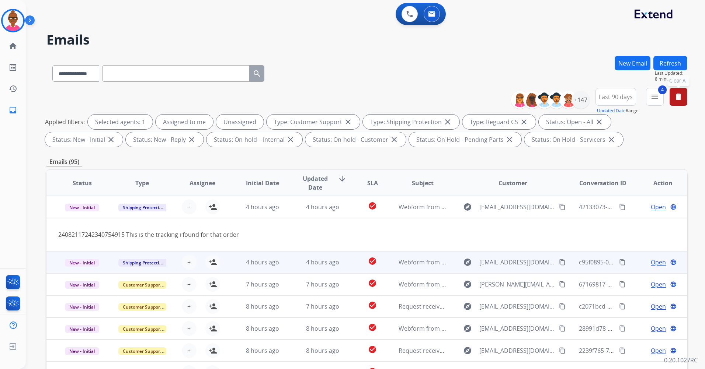
click at [271, 268] on td "4 hours ago" at bounding box center [257, 262] width 60 height 22
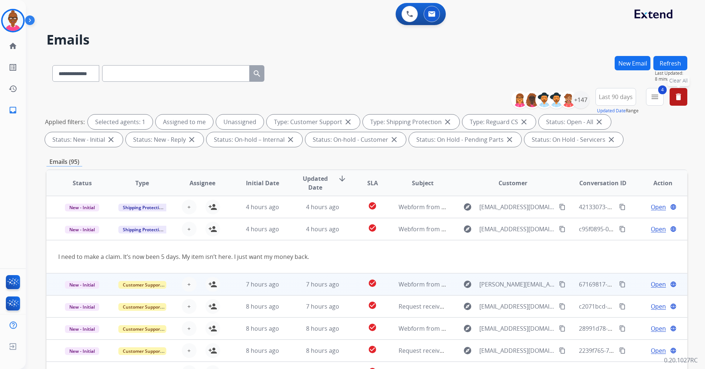
scroll to position [34, 0]
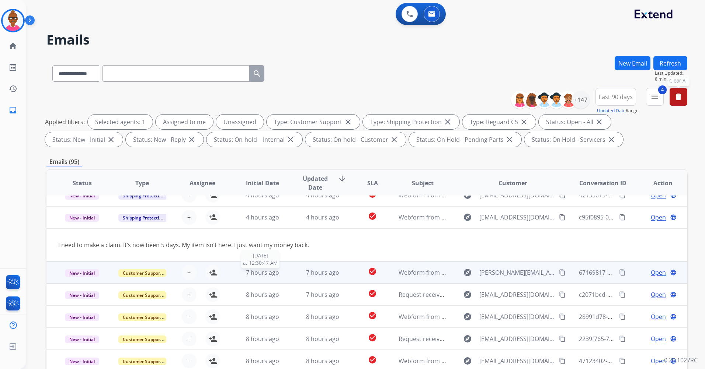
click at [284, 272] on div "7 hours ago" at bounding box center [262, 272] width 48 height 9
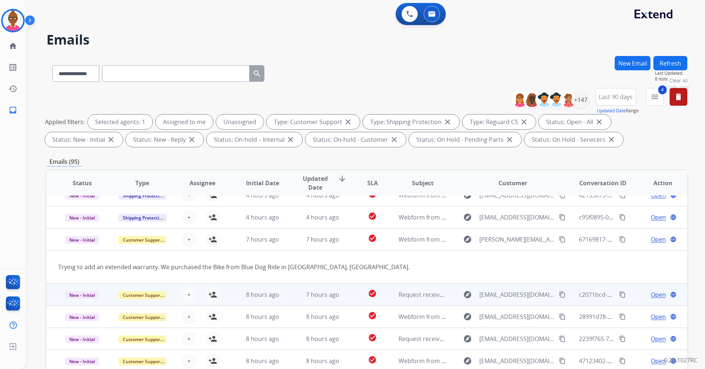
click at [287, 296] on td "7 hours ago" at bounding box center [317, 295] width 60 height 22
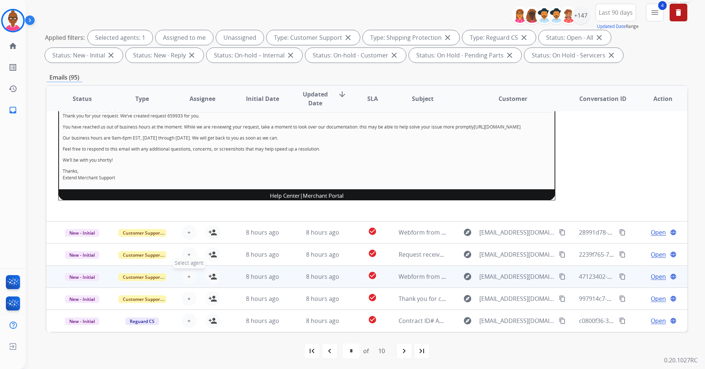
scroll to position [86, 0]
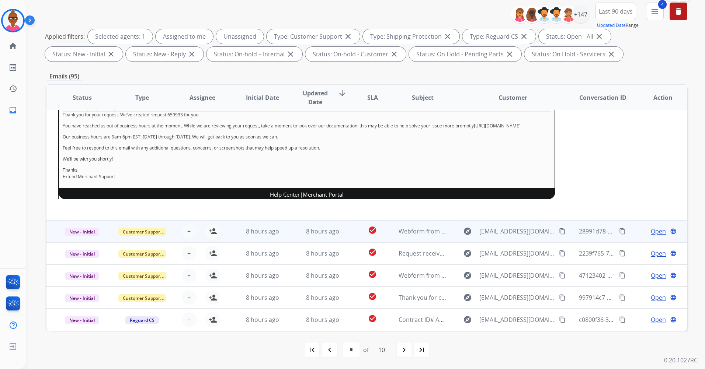
click at [255, 239] on td "8 hours ago" at bounding box center [257, 231] width 60 height 22
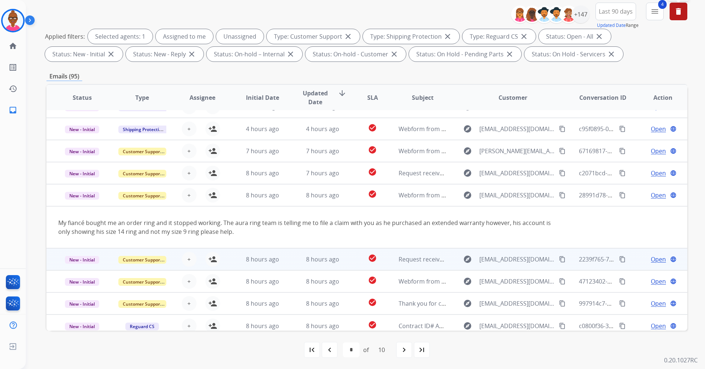
scroll to position [43, 0]
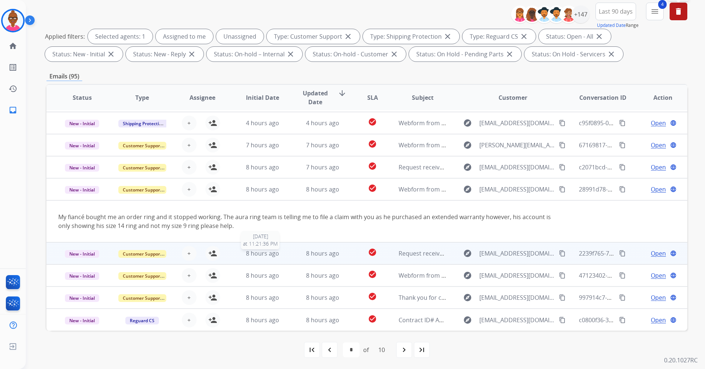
click at [246, 257] on span "8 hours ago" at bounding box center [262, 254] width 33 height 8
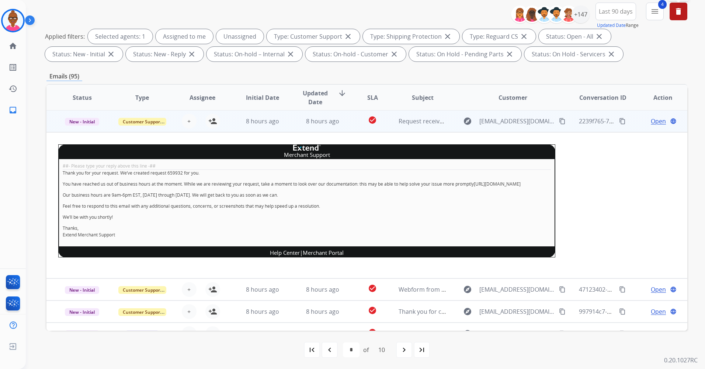
scroll to position [133, 0]
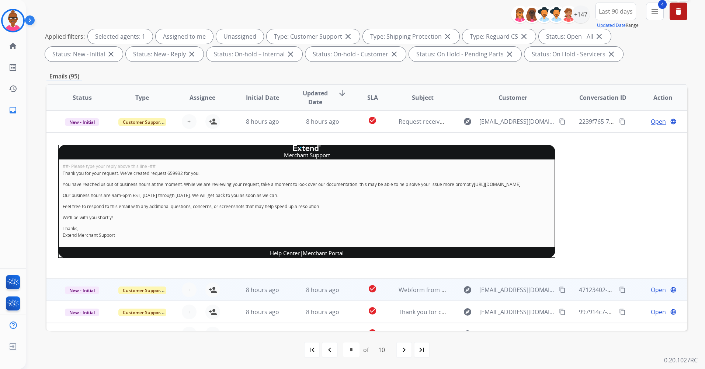
click at [141, 301] on td "Customer Support" at bounding box center [137, 290] width 60 height 22
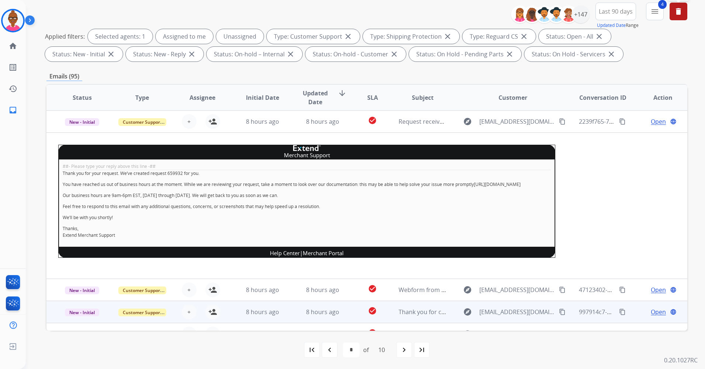
click at [141, 304] on td "Customer Support" at bounding box center [137, 312] width 60 height 22
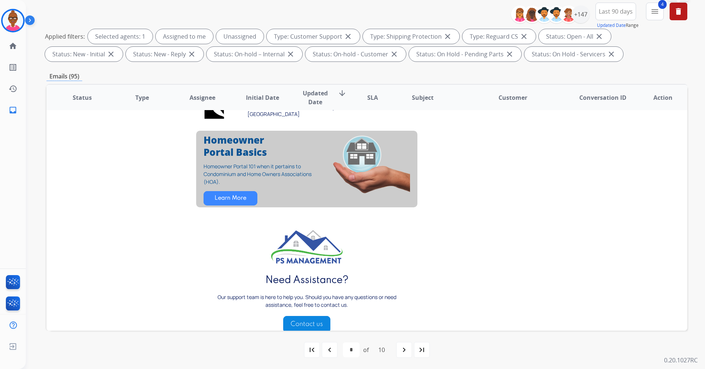
scroll to position [462, 0]
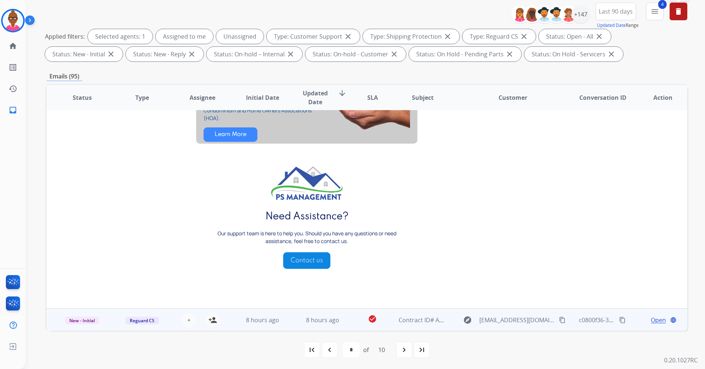
click at [108, 325] on td "Reguard CS" at bounding box center [137, 320] width 60 height 22
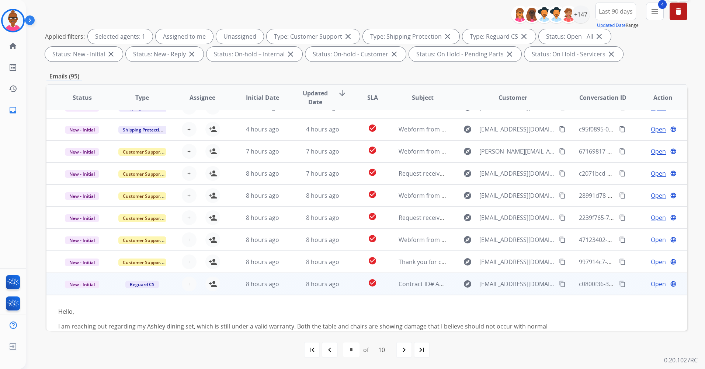
scroll to position [178, 0]
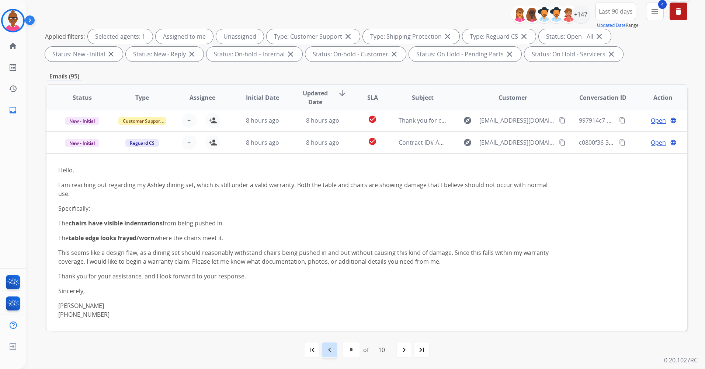
click at [335, 348] on div "navigate_before" at bounding box center [329, 350] width 16 height 16
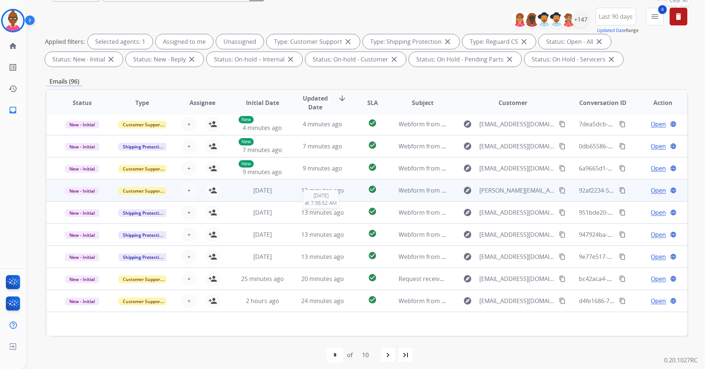
scroll to position [86, 0]
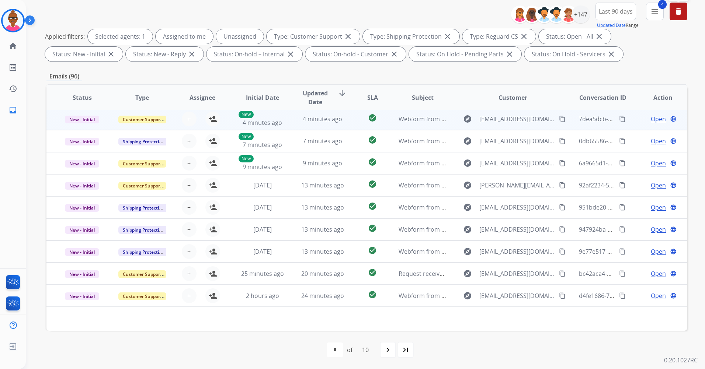
click at [312, 124] on td "4 minutes ago" at bounding box center [317, 119] width 60 height 22
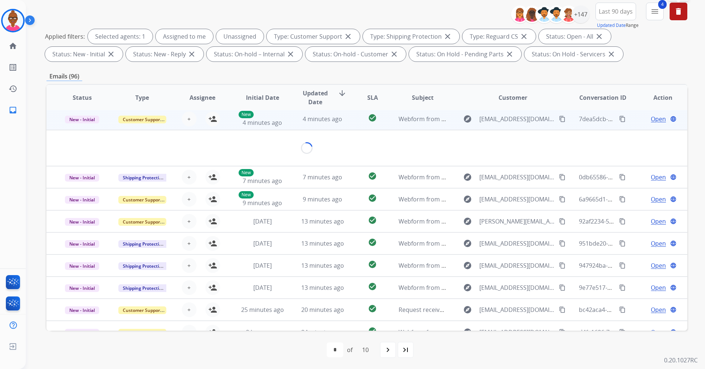
scroll to position [22, 0]
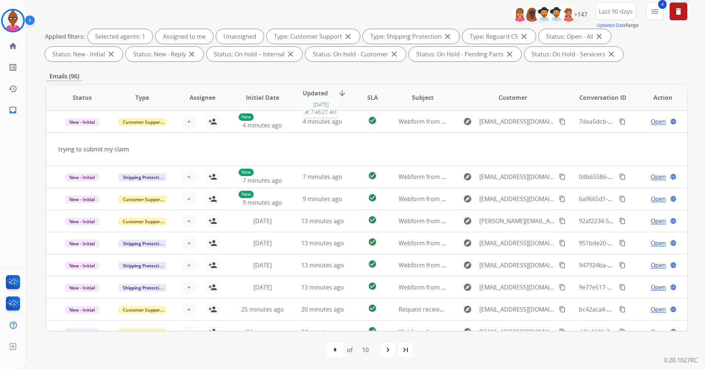
click at [325, 118] on span "4 minutes ago" at bounding box center [322, 122] width 39 height 8
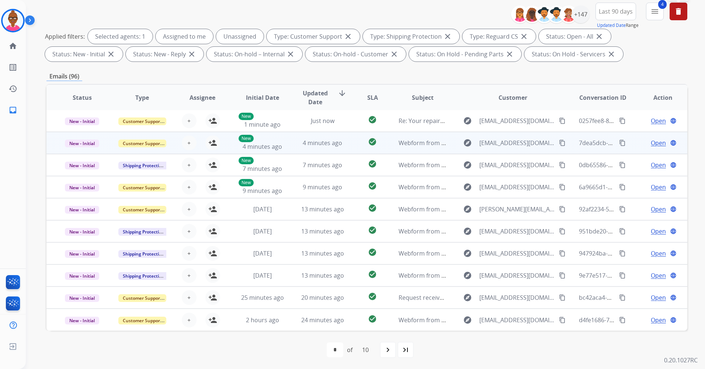
click at [306, 152] on td "4 minutes ago" at bounding box center [317, 143] width 60 height 22
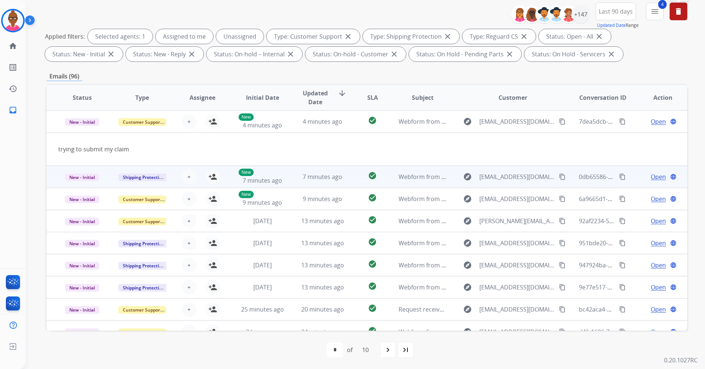
click at [299, 183] on td "7 minutes ago" at bounding box center [317, 177] width 60 height 22
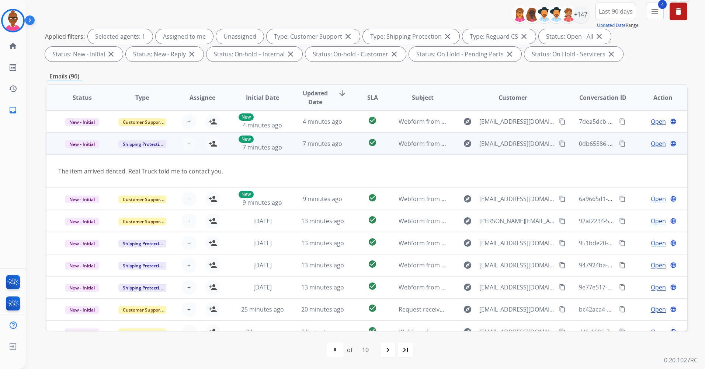
drag, startPoint x: 299, startPoint y: 183, endPoint x: 306, endPoint y: 151, distance: 32.8
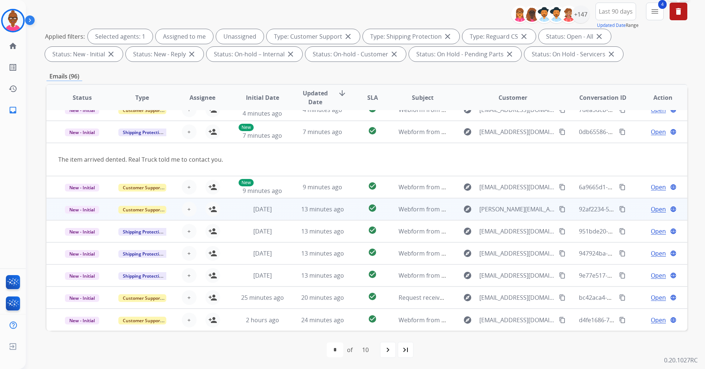
drag, startPoint x: 306, startPoint y: 151, endPoint x: 46, endPoint y: 207, distance: 265.8
click at [46, 207] on div "**********" at bounding box center [356, 125] width 661 height 369
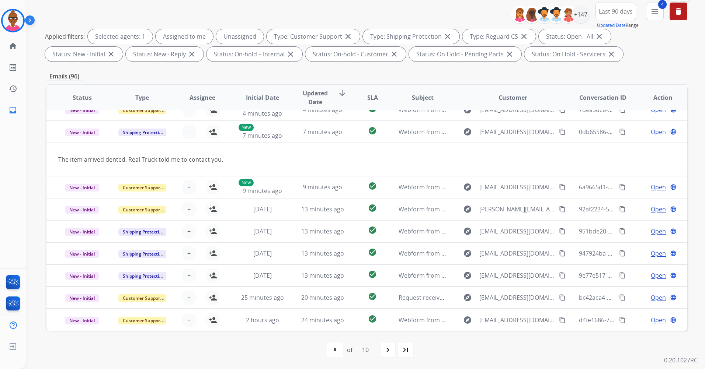
click at [451, 353] on div "first_page navigate_before * * * * * * * * * ** of 10 navigate_next last_page" at bounding box center [366, 350] width 641 height 15
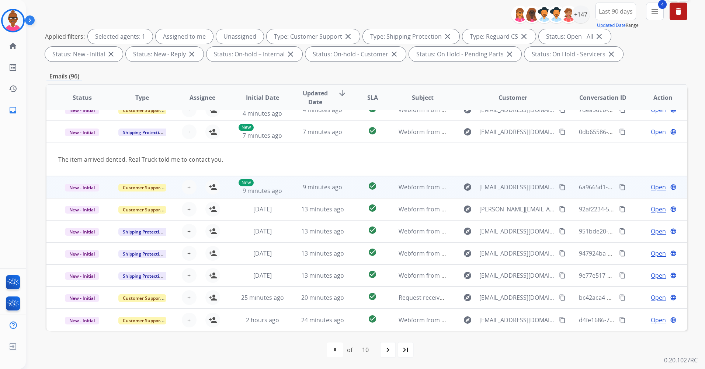
click at [309, 192] on td "9 minutes ago" at bounding box center [317, 187] width 60 height 22
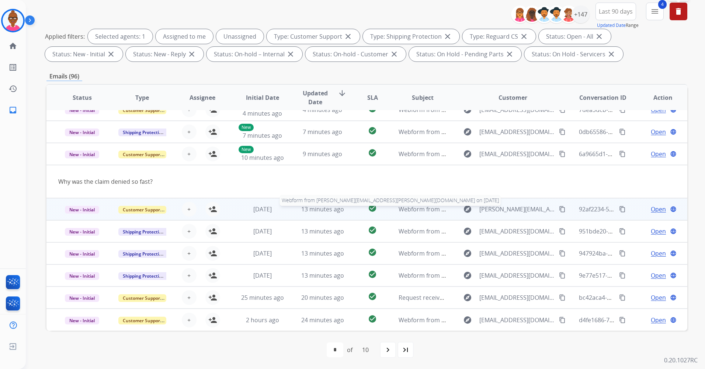
click at [402, 209] on span "Webform from [PERSON_NAME][EMAIL_ADDRESS][PERSON_NAME][DOMAIN_NAME] on [DATE]" at bounding box center [527, 209] width 258 height 8
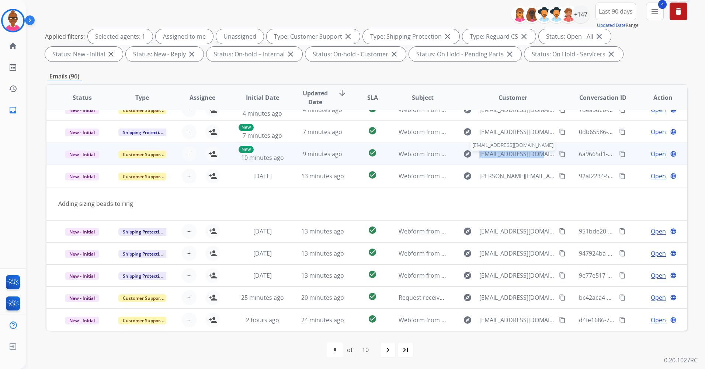
drag, startPoint x: 477, startPoint y: 159, endPoint x: 544, endPoint y: 157, distance: 67.5
click at [544, 157] on div "explore [EMAIL_ADDRESS][DOMAIN_NAME] content_copy" at bounding box center [513, 154] width 108 height 12
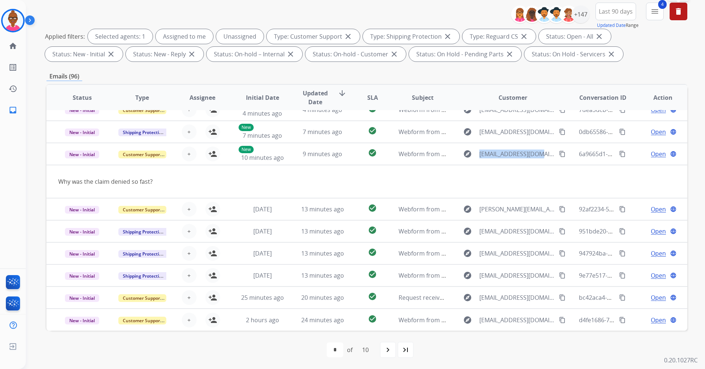
copy span "[EMAIL_ADDRESS][DOMAIN_NAME]"
click at [109, 15] on div "**********" at bounding box center [366, 34] width 641 height 62
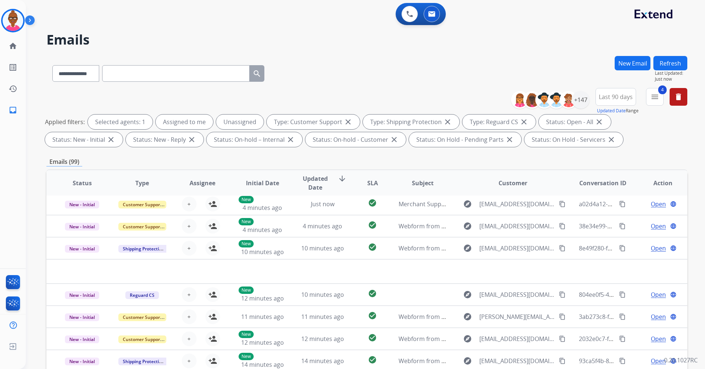
scroll to position [25, 0]
click at [663, 67] on button "Refresh" at bounding box center [670, 63] width 34 height 14
